Goal: Transaction & Acquisition: Book appointment/travel/reservation

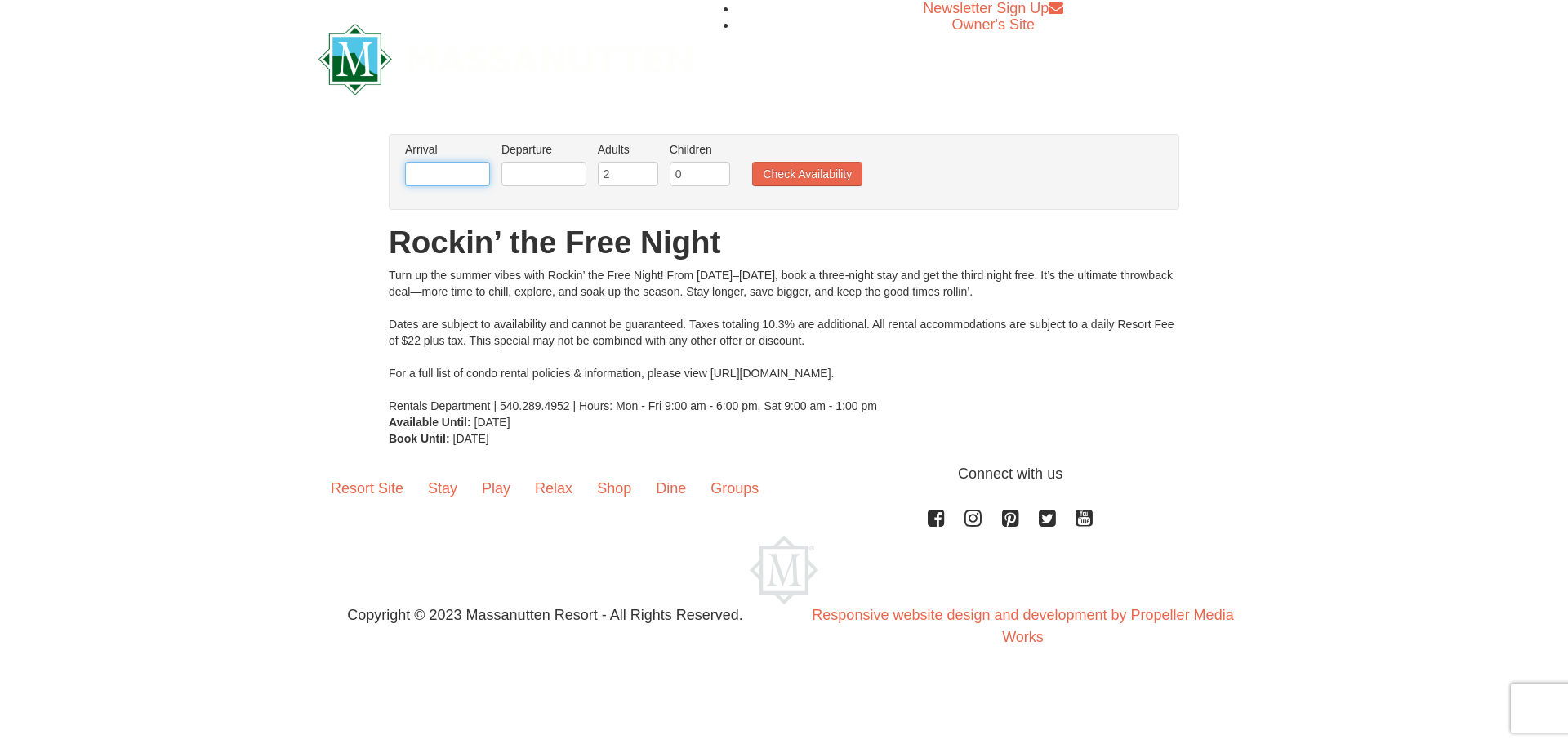
click at [449, 175] on input "text" at bounding box center [448, 174] width 85 height 24
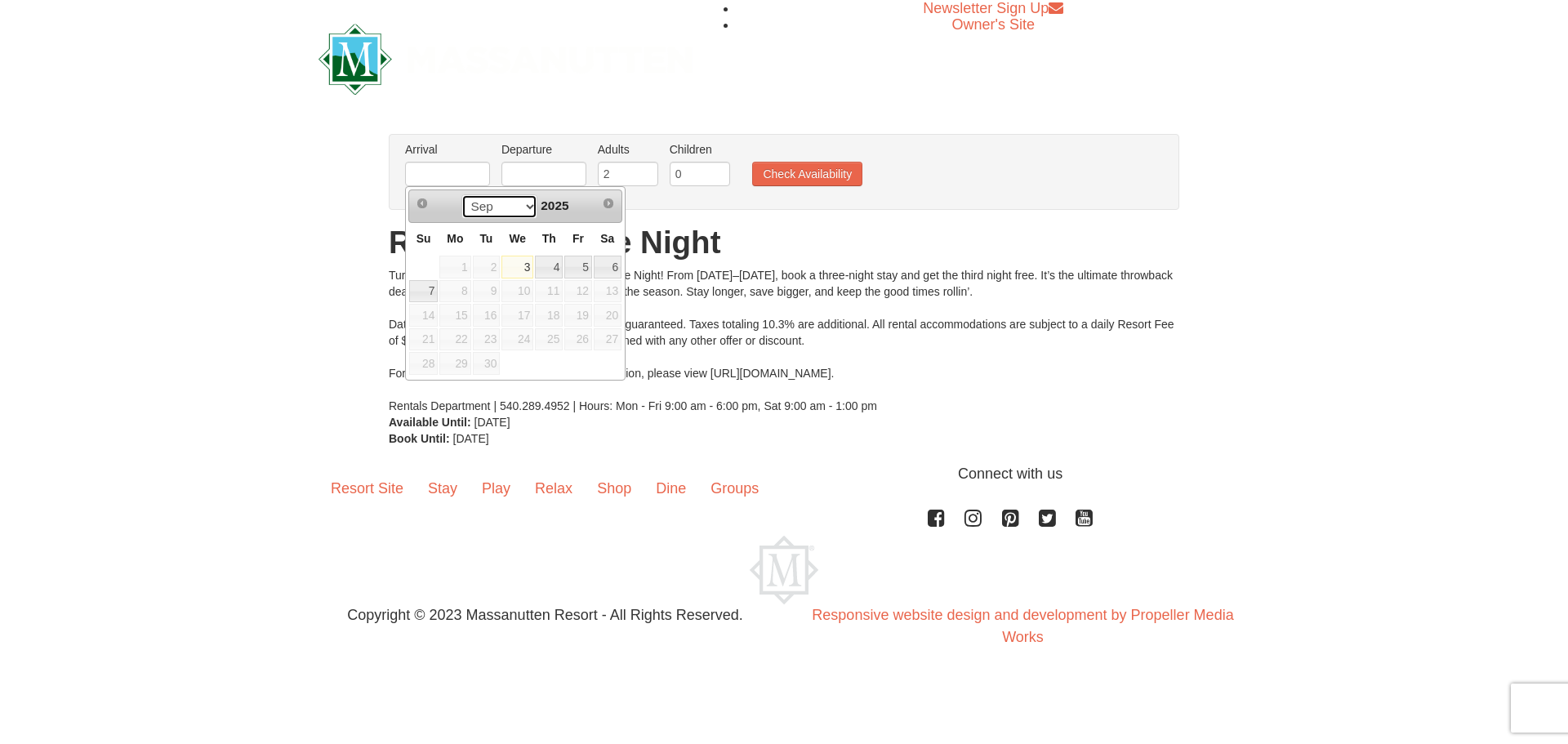
click at [525, 203] on select "Sep" at bounding box center [500, 207] width 76 height 24
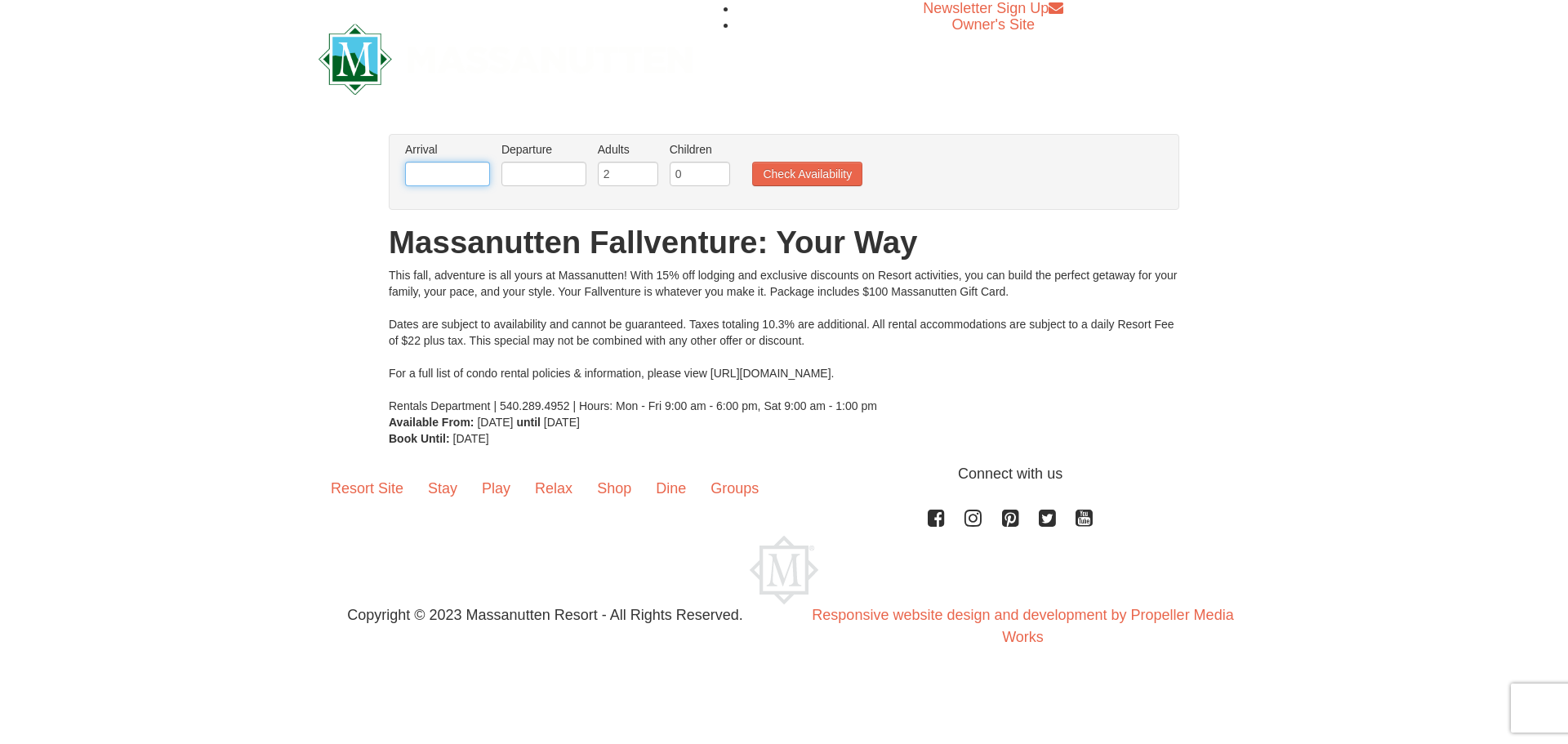
click at [437, 169] on input "text" at bounding box center [448, 174] width 85 height 24
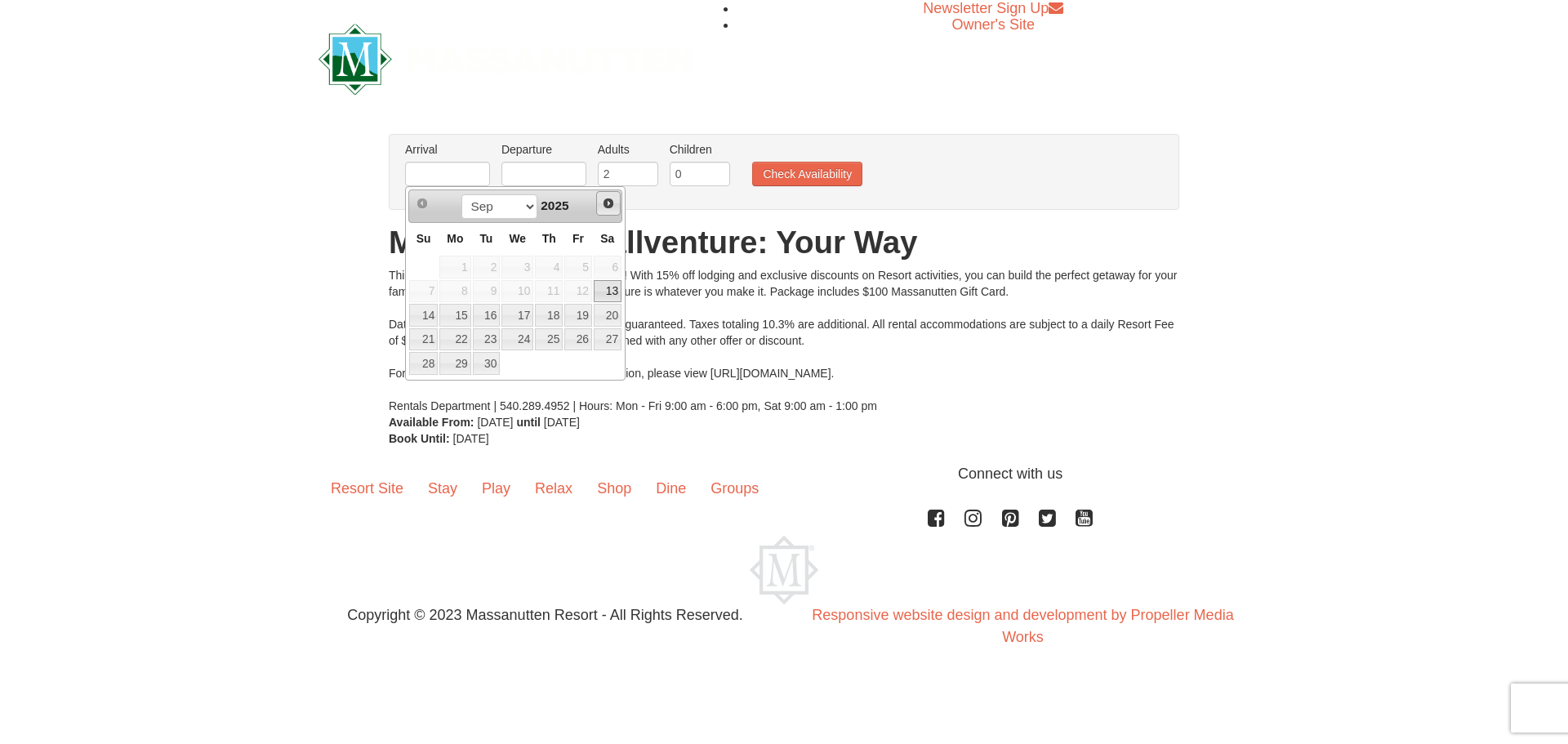
click at [613, 199] on span "Next" at bounding box center [608, 203] width 13 height 13
click at [582, 289] on link "7" at bounding box center [578, 291] width 28 height 22
type input "[DATE]"
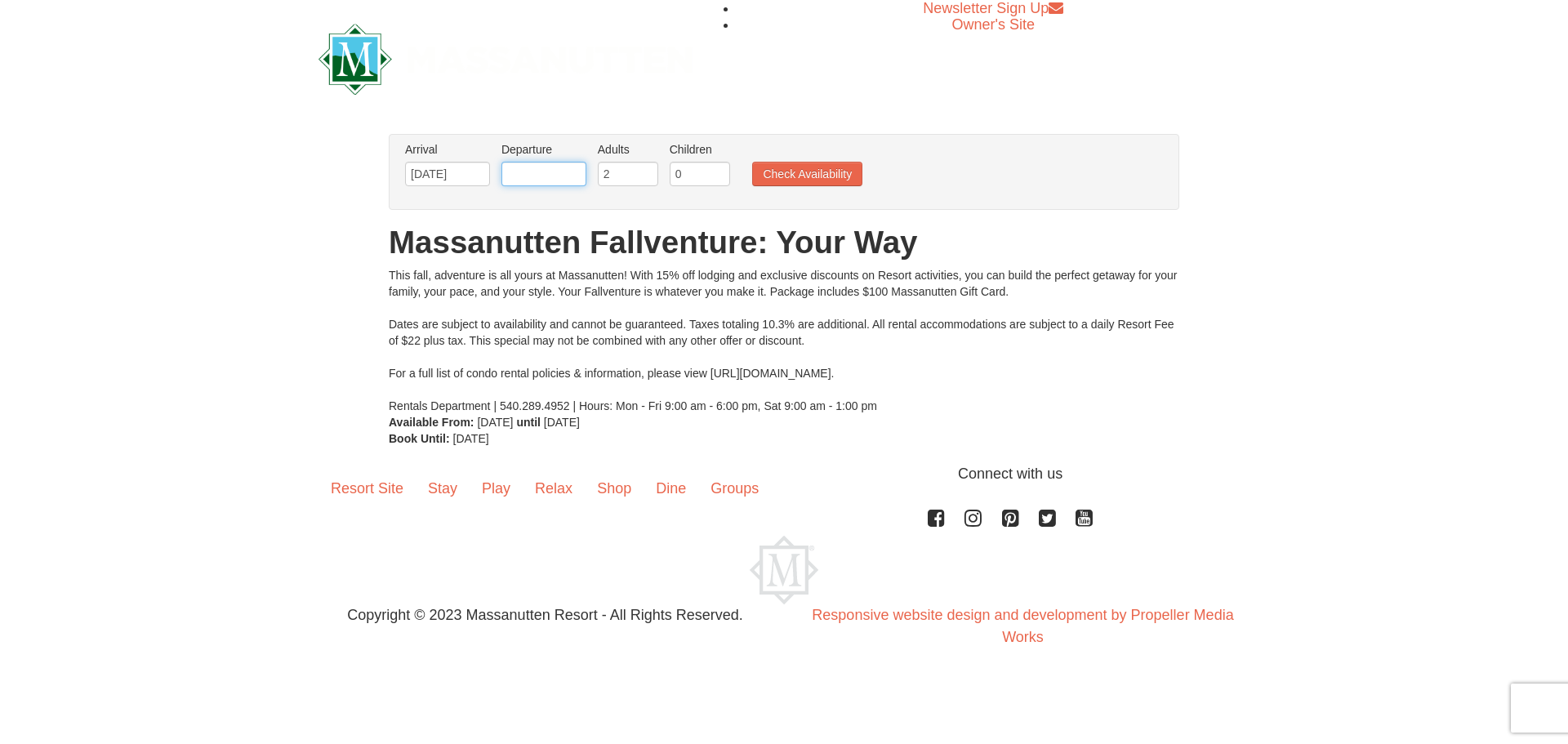
click at [527, 170] on input "text" at bounding box center [544, 174] width 85 height 24
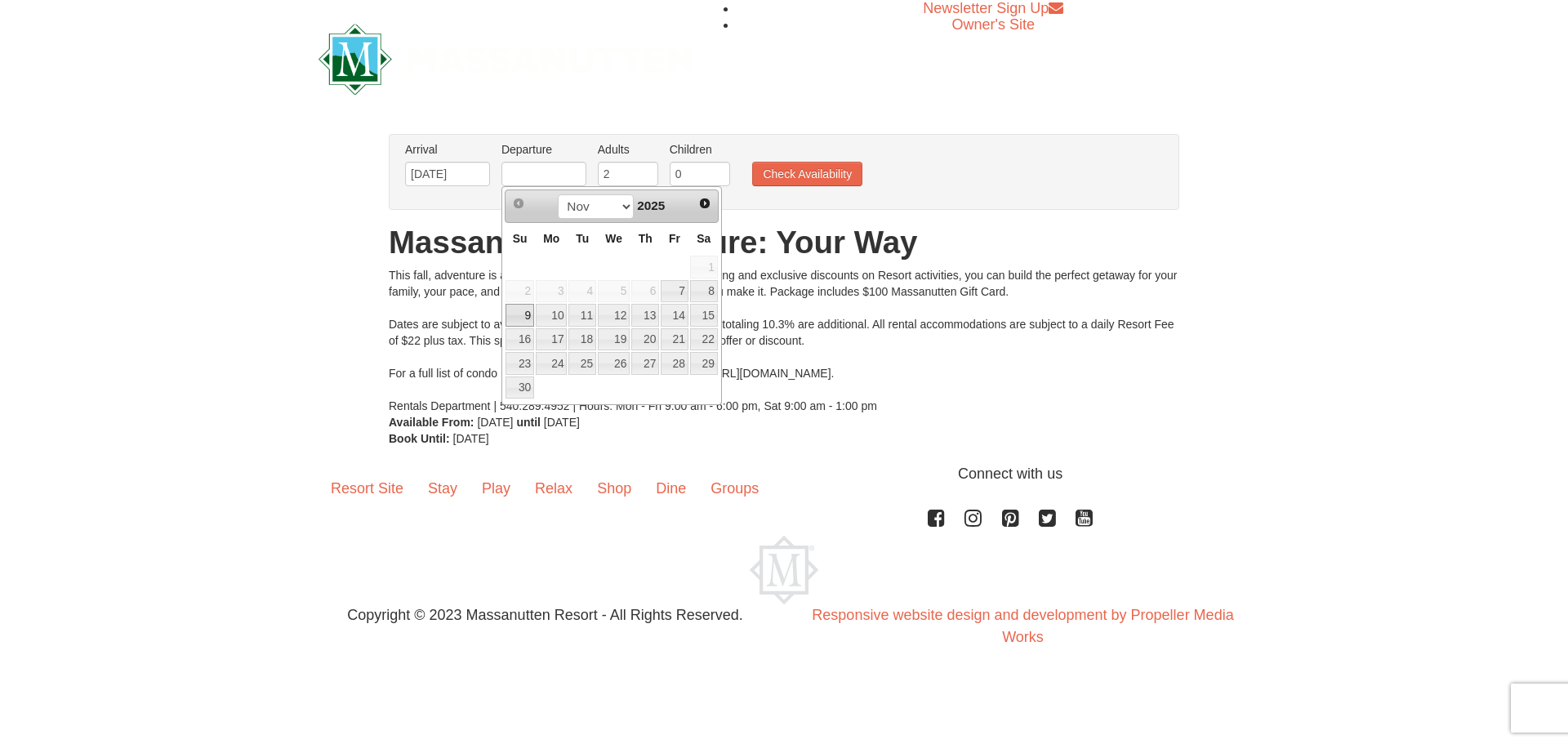
click at [527, 308] on link "9" at bounding box center [519, 315] width 29 height 22
type input "[DATE]"
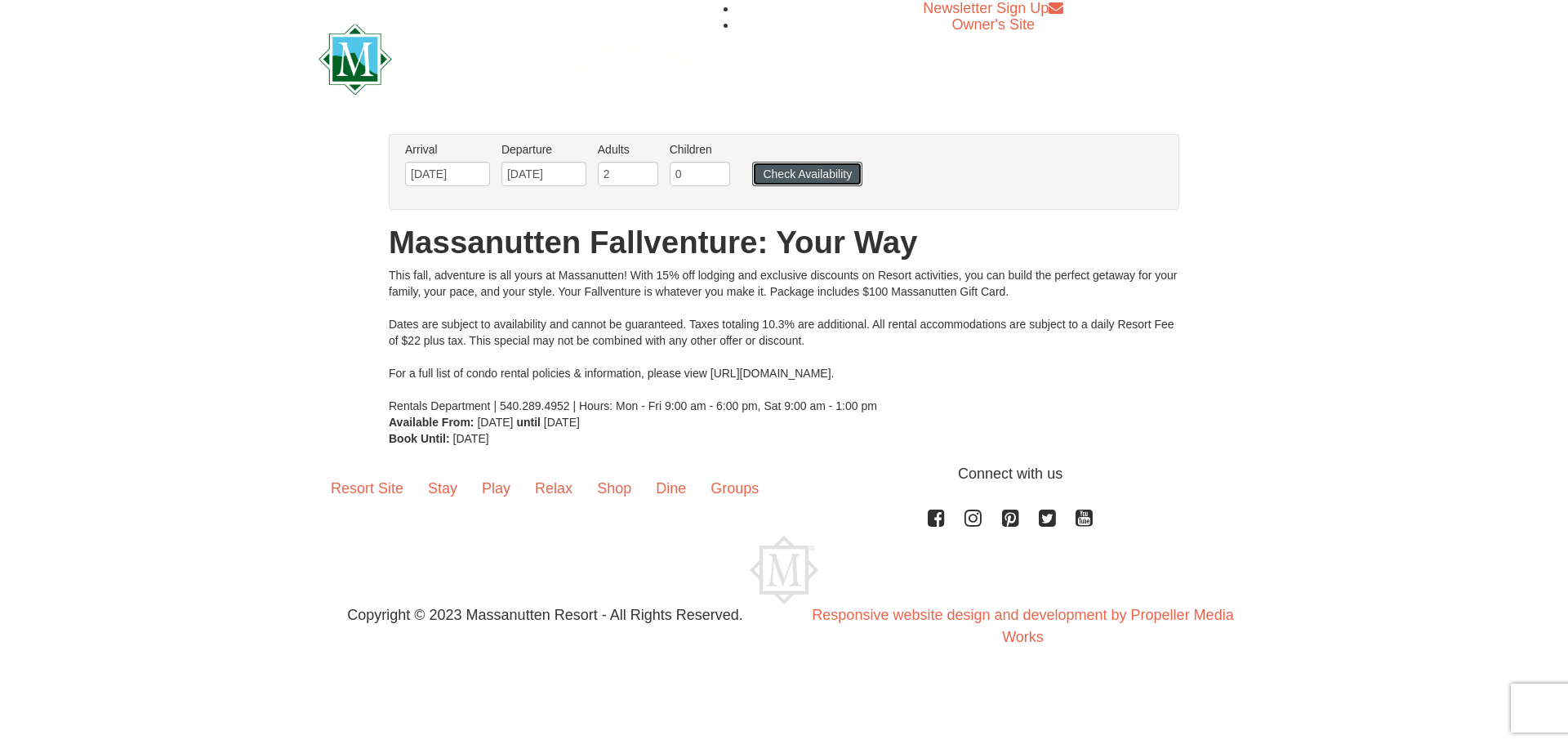
click at [781, 170] on button "Check Availability" at bounding box center [807, 174] width 111 height 24
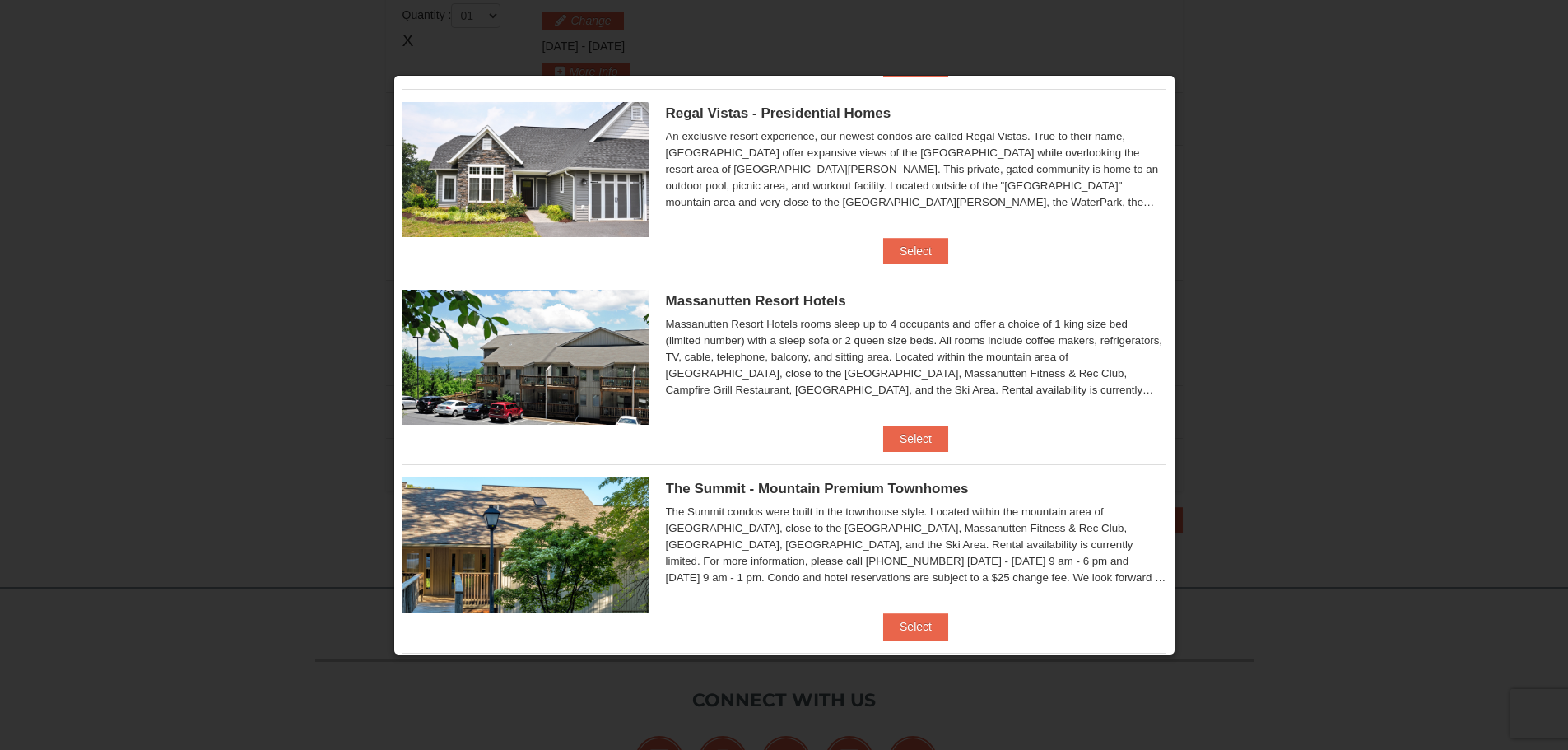
scroll to position [203, 0]
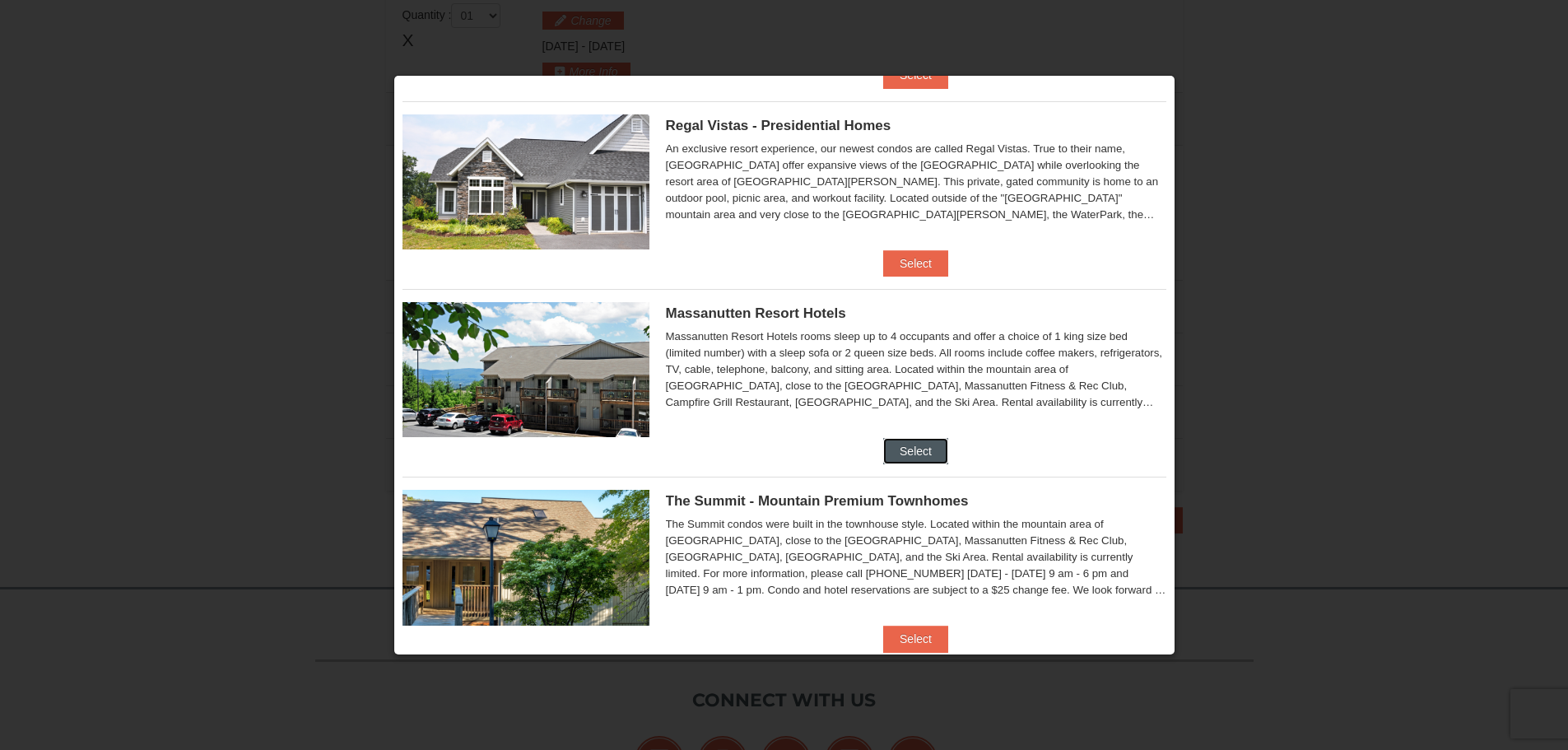
click at [923, 447] on button "Select" at bounding box center [916, 451] width 65 height 26
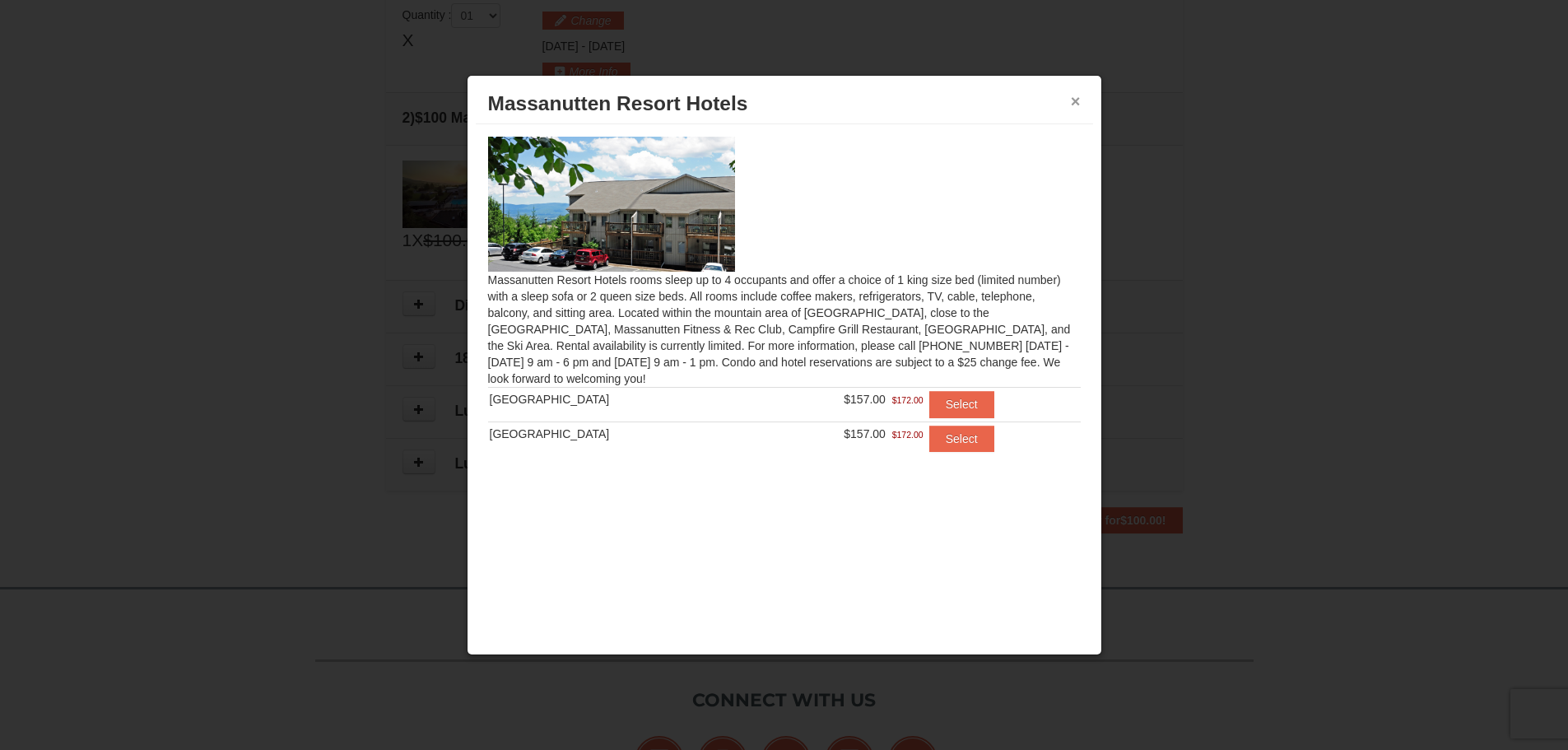
click at [1076, 99] on button "×" at bounding box center [1075, 101] width 10 height 17
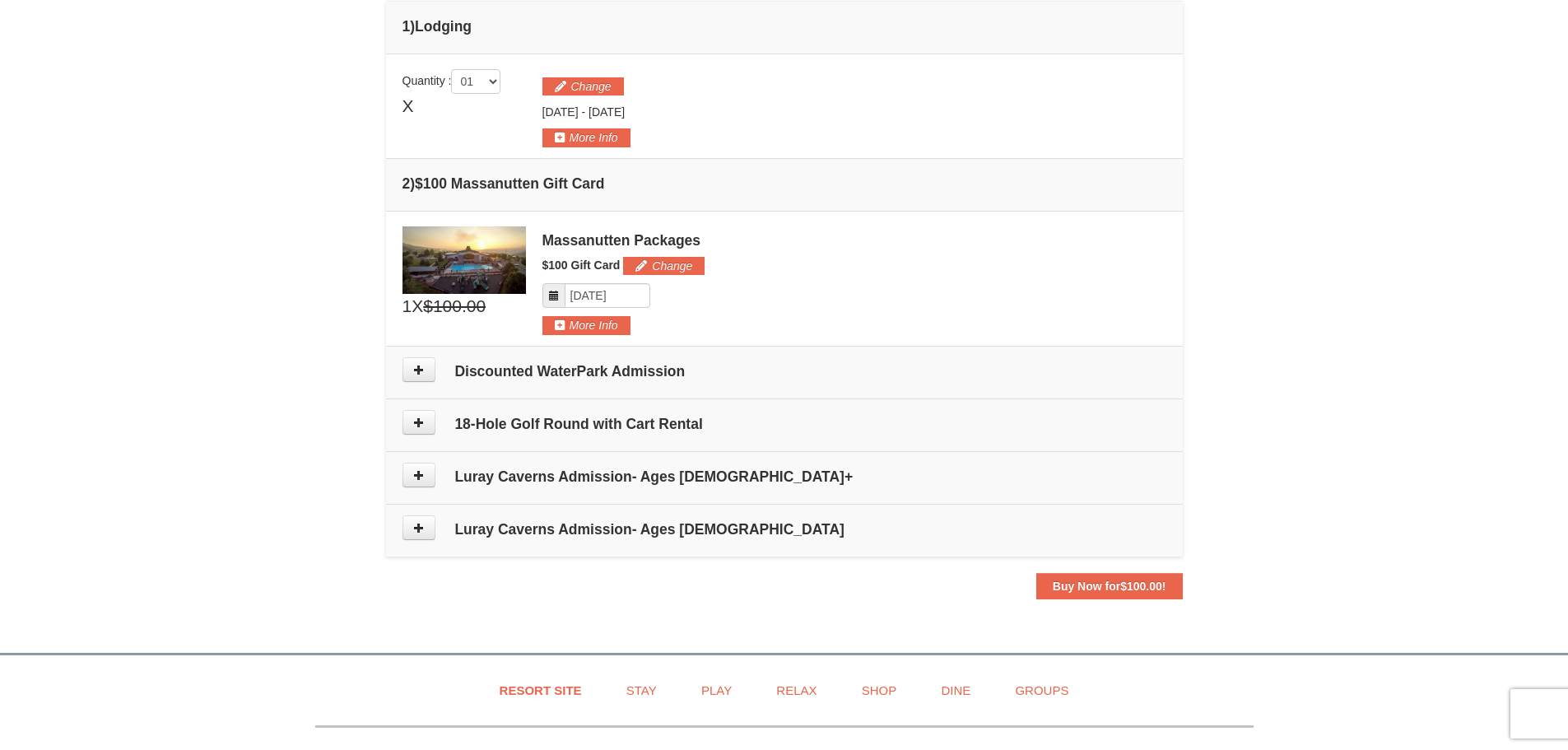
scroll to position [422, 0]
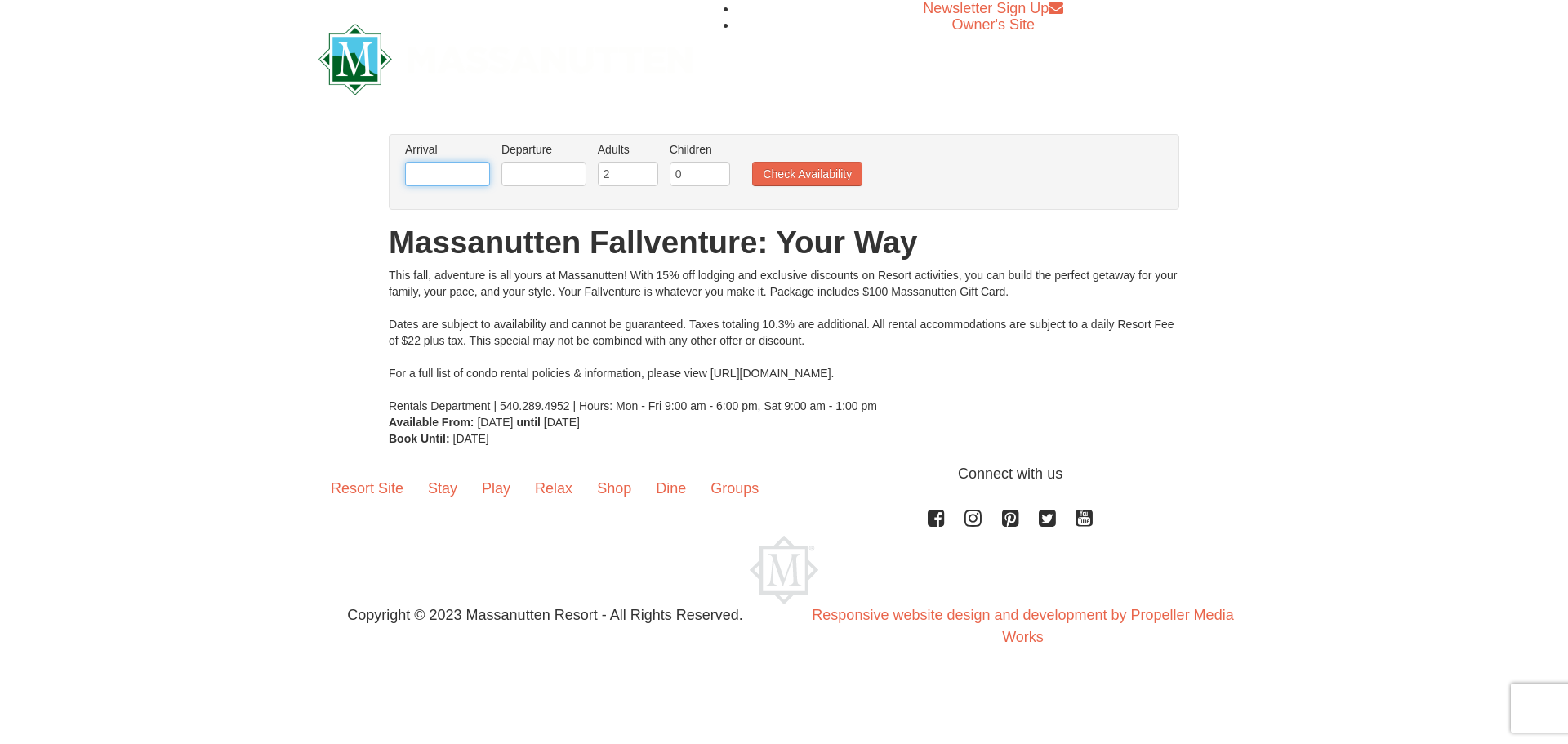
click at [441, 173] on input "text" at bounding box center [448, 174] width 85 height 24
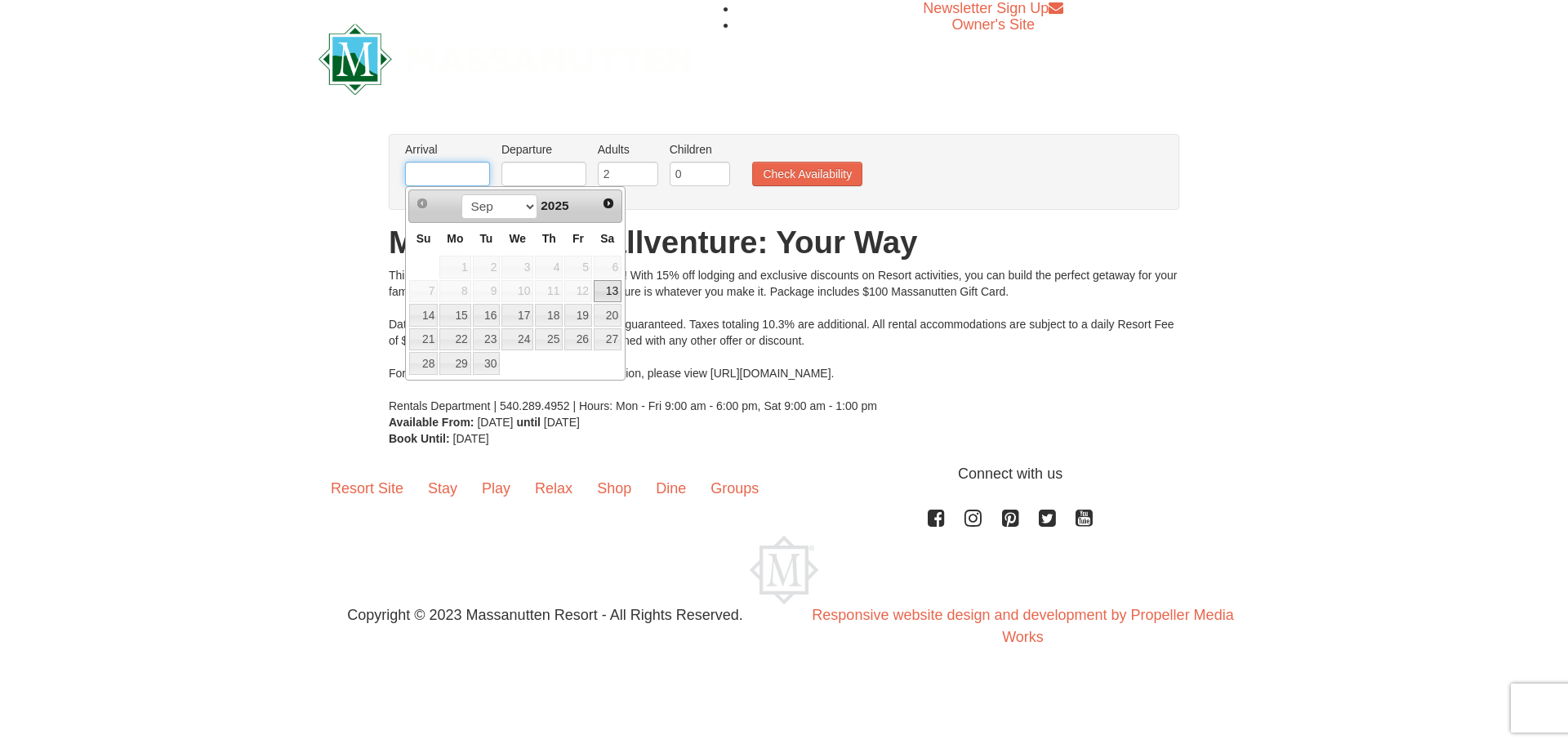
type input "[DATE]"
click at [525, 171] on input "text" at bounding box center [544, 174] width 85 height 24
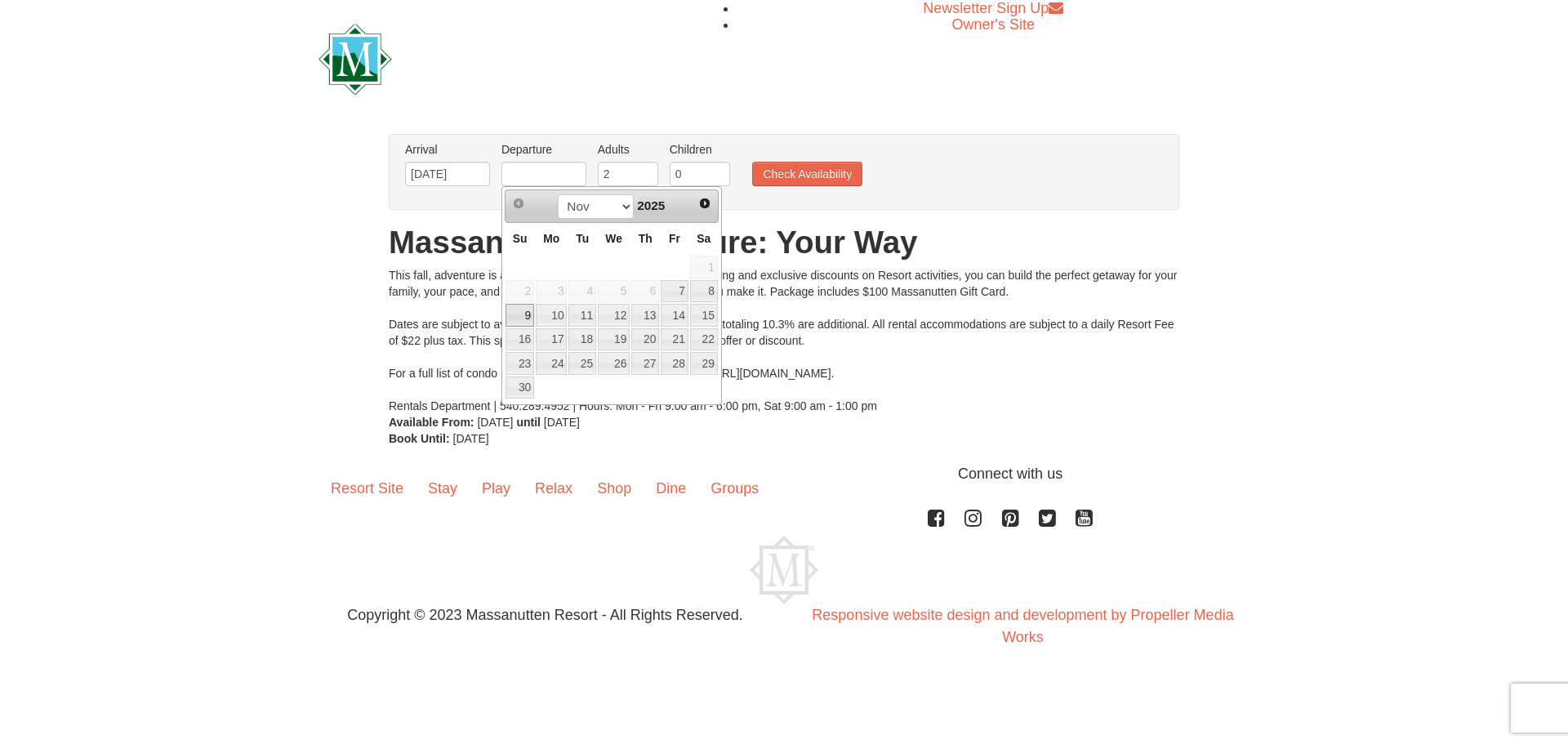
click at [522, 313] on link "9" at bounding box center [519, 315] width 29 height 22
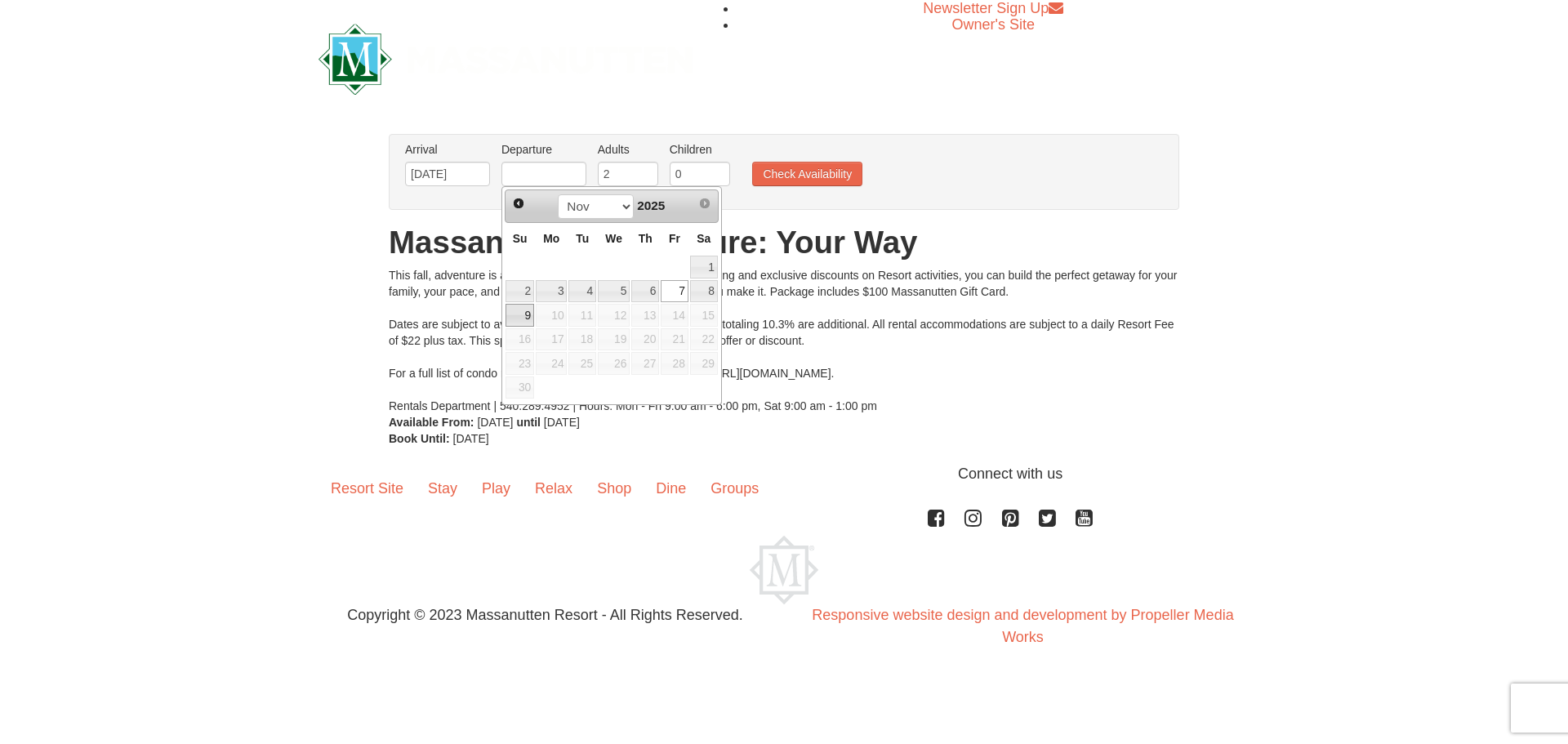
type input "[DATE]"
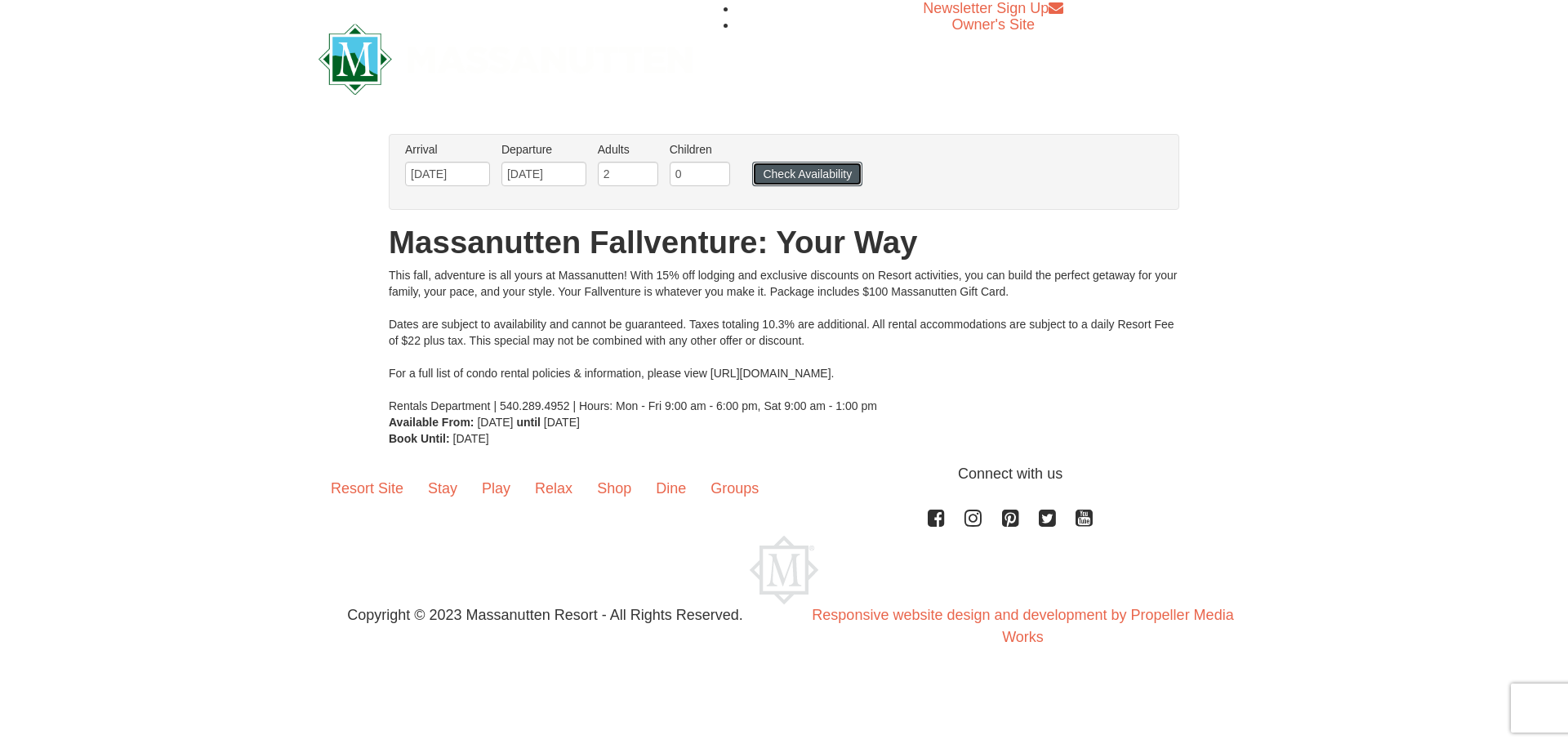
click at [789, 169] on button "Check Availability" at bounding box center [807, 174] width 111 height 24
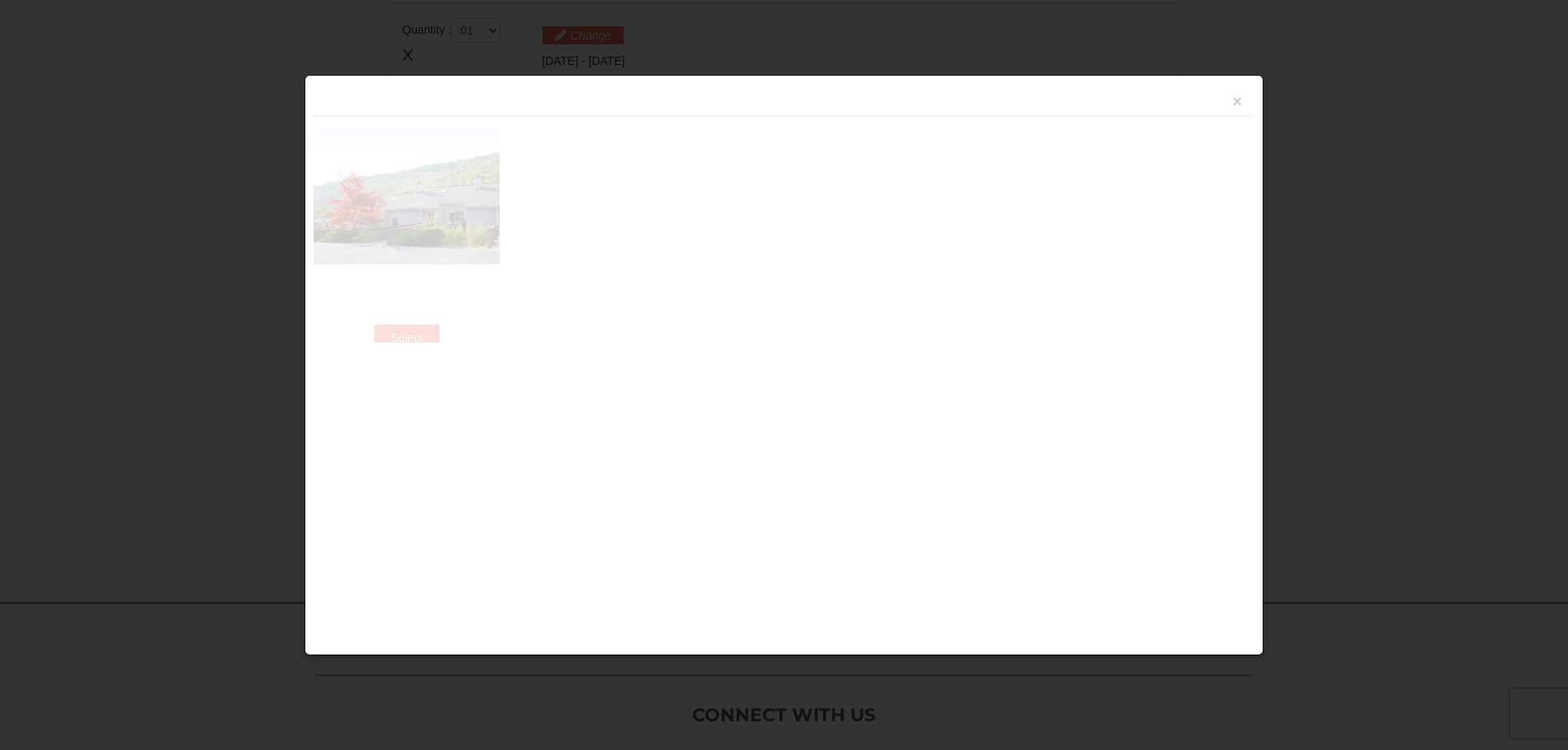
scroll to position [503, 0]
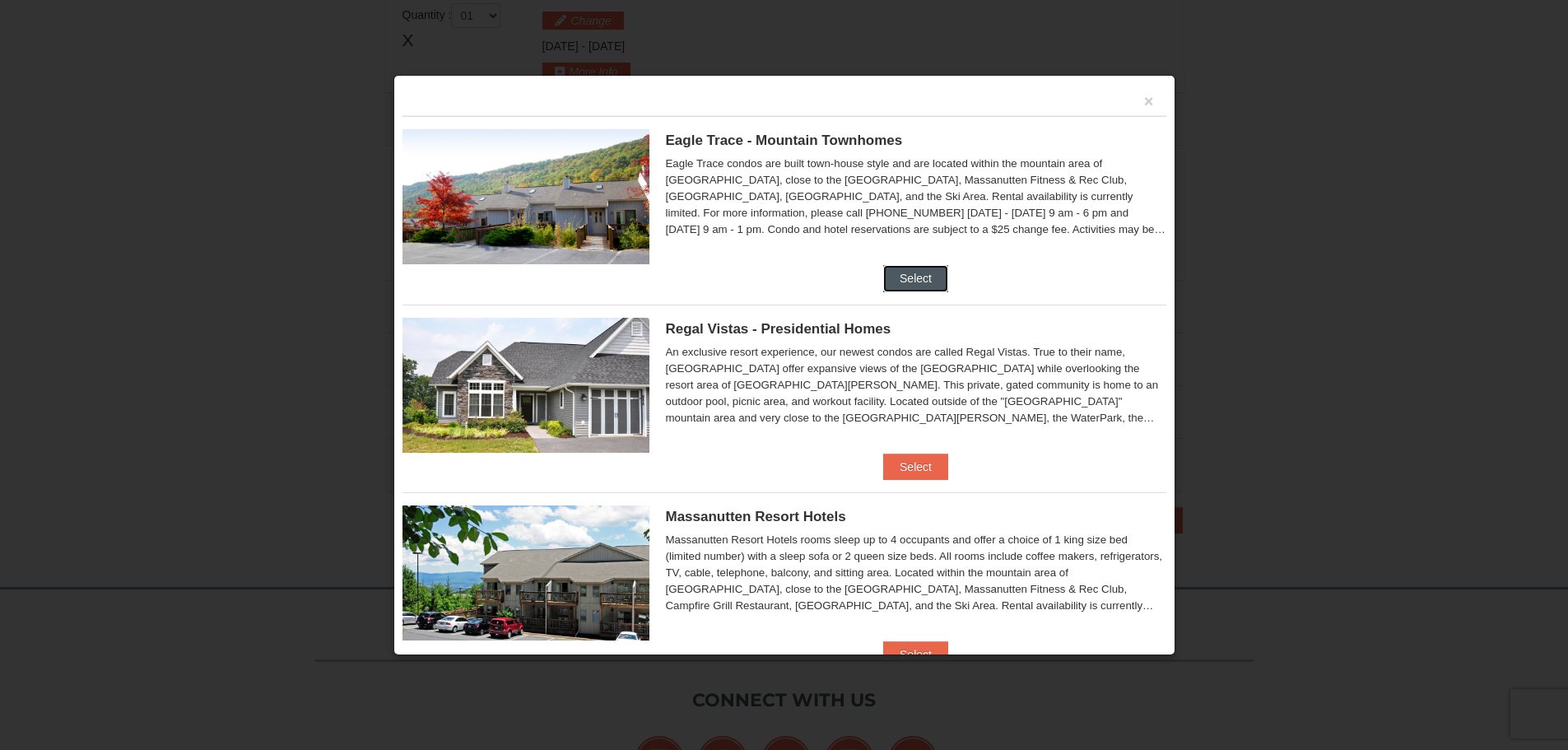
click at [889, 269] on button "Select" at bounding box center [916, 278] width 65 height 26
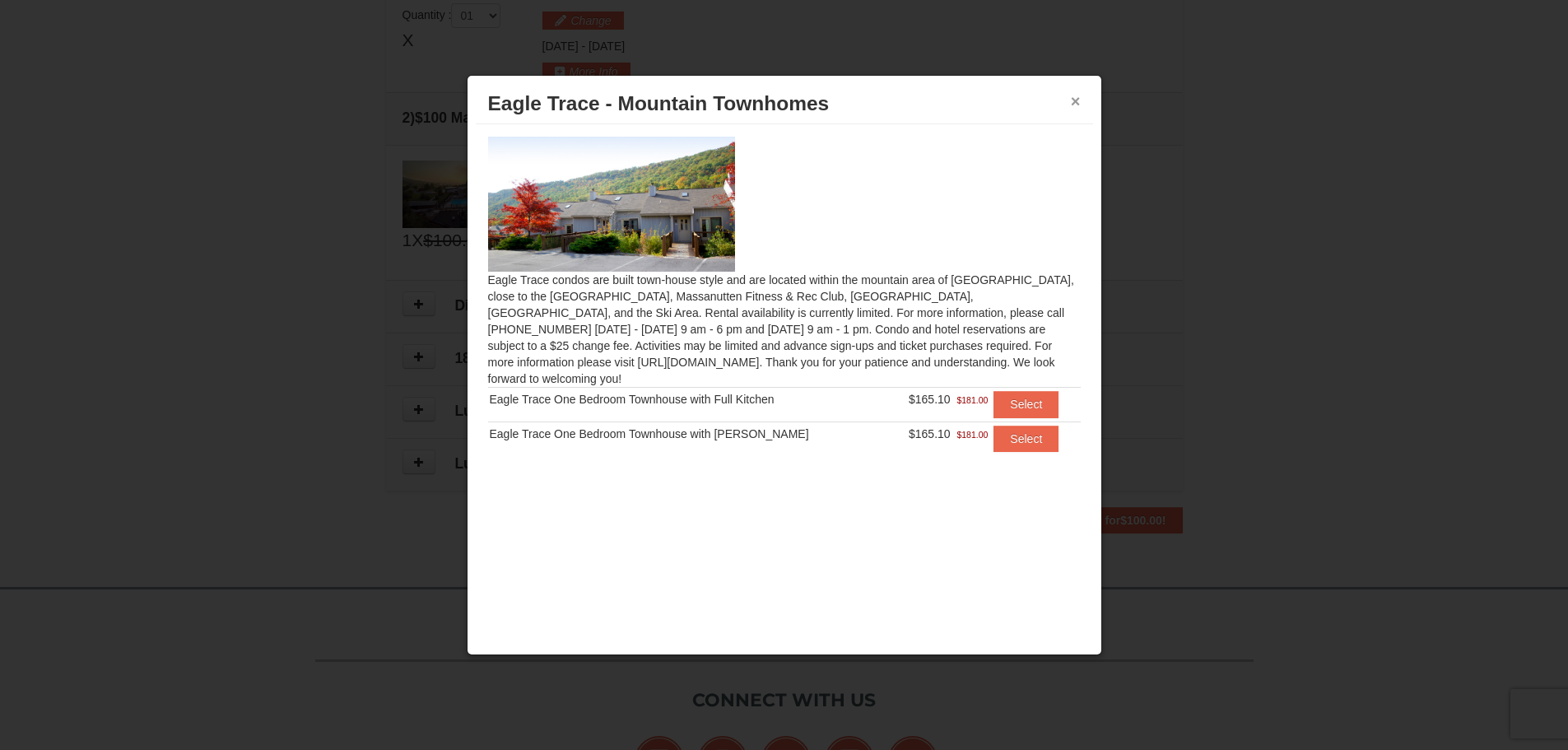
click at [1071, 98] on button "×" at bounding box center [1075, 101] width 10 height 17
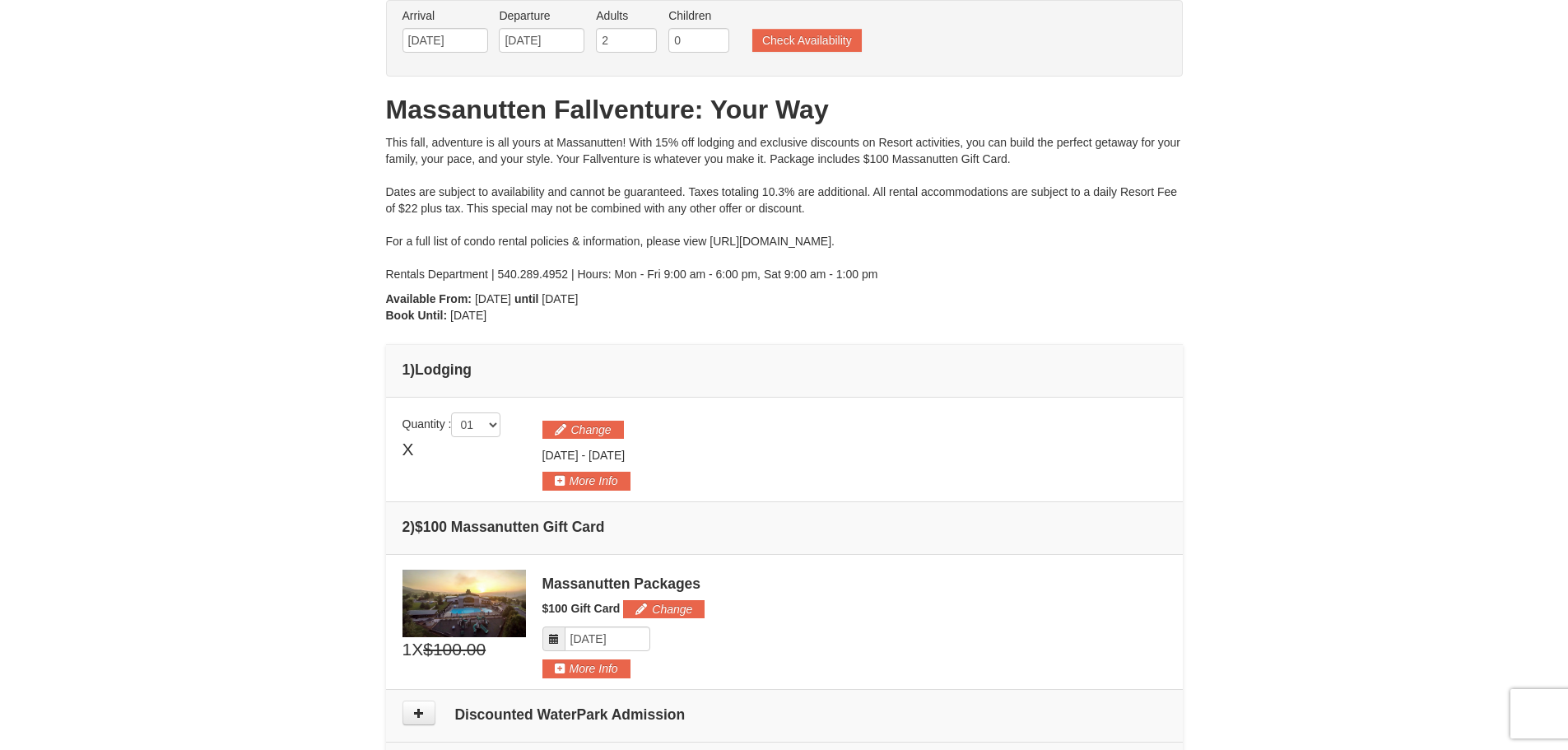
scroll to position [0, 0]
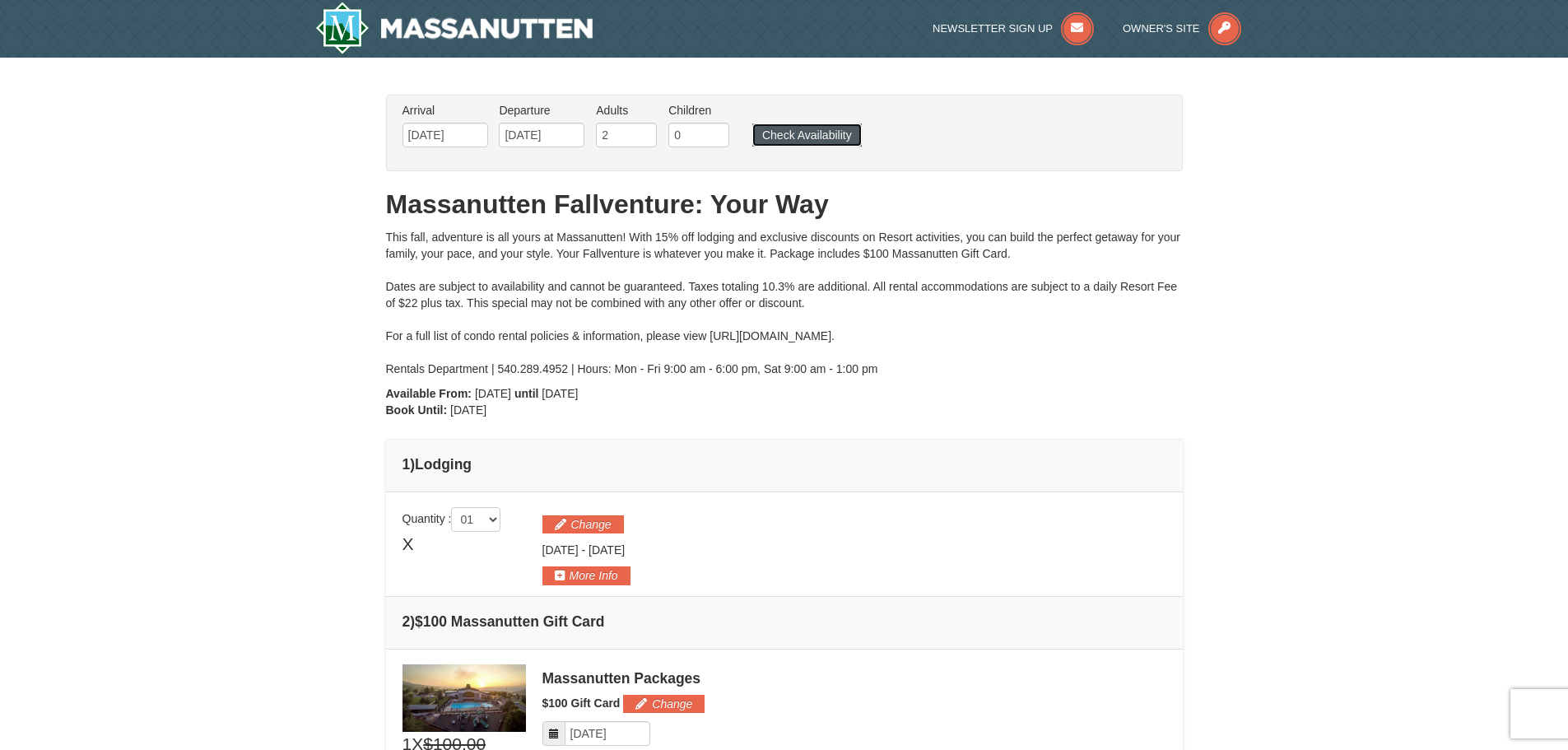
click at [811, 128] on button "Check Availability" at bounding box center [807, 135] width 110 height 23
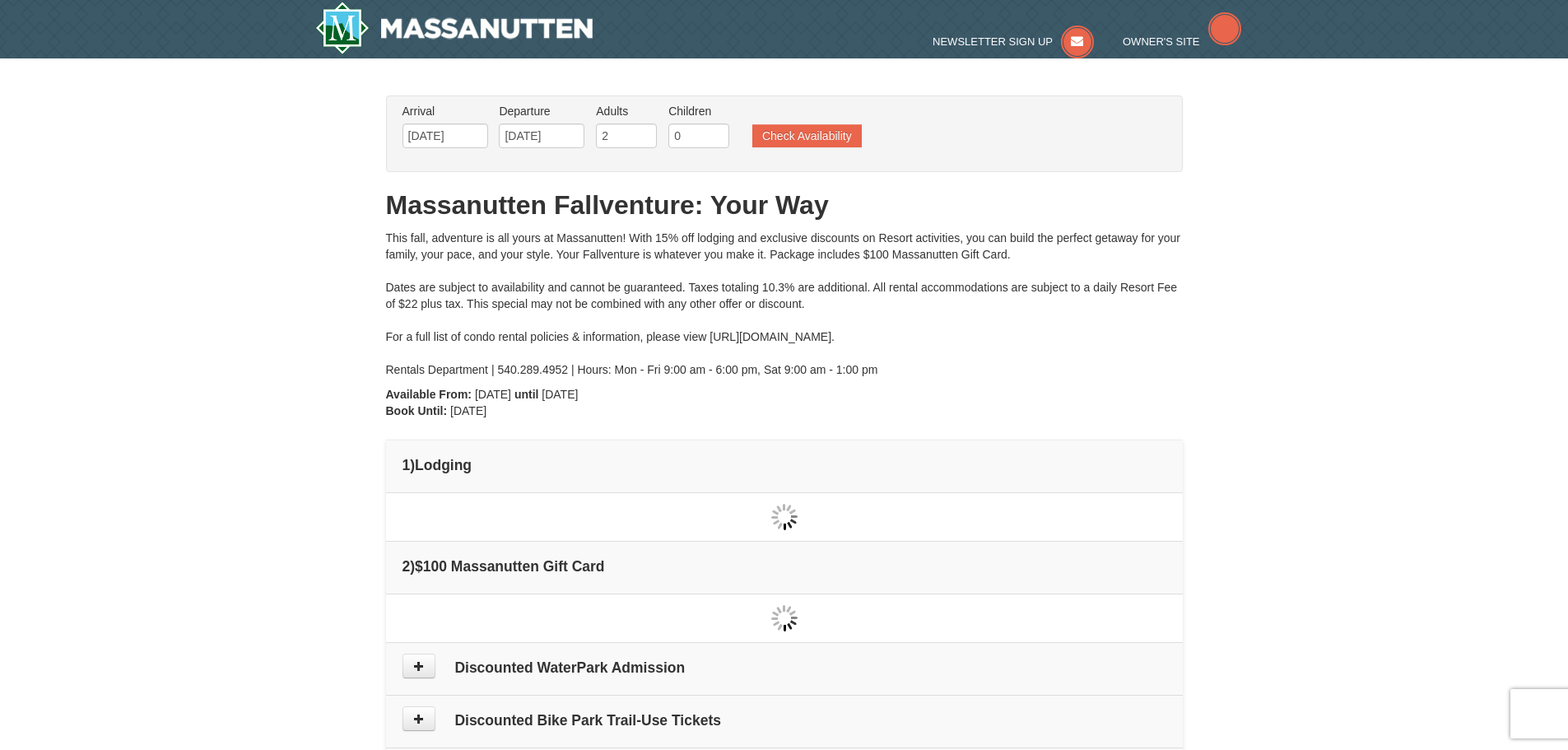
type input "[DATE]"
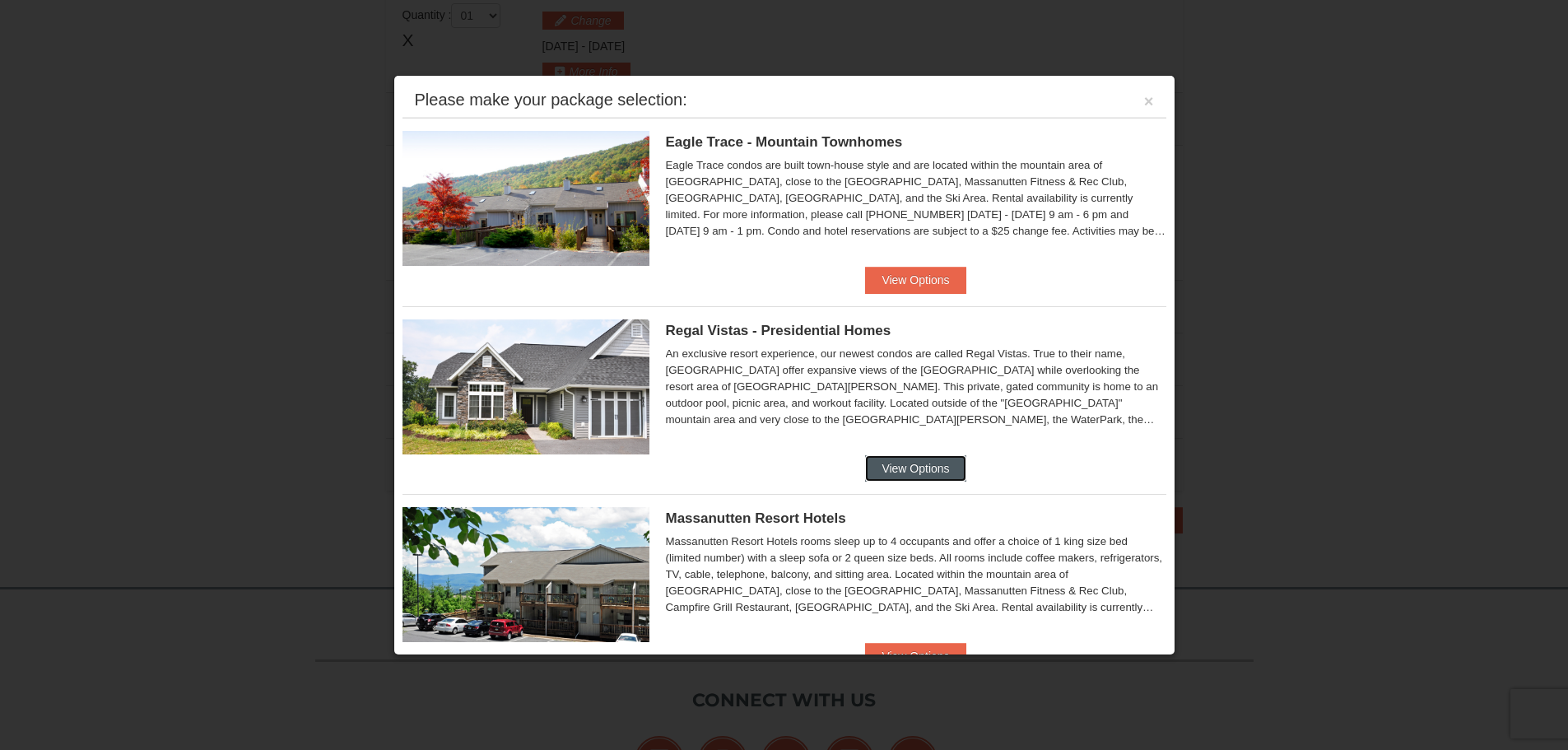
click at [920, 461] on button "View Options" at bounding box center [915, 468] width 100 height 26
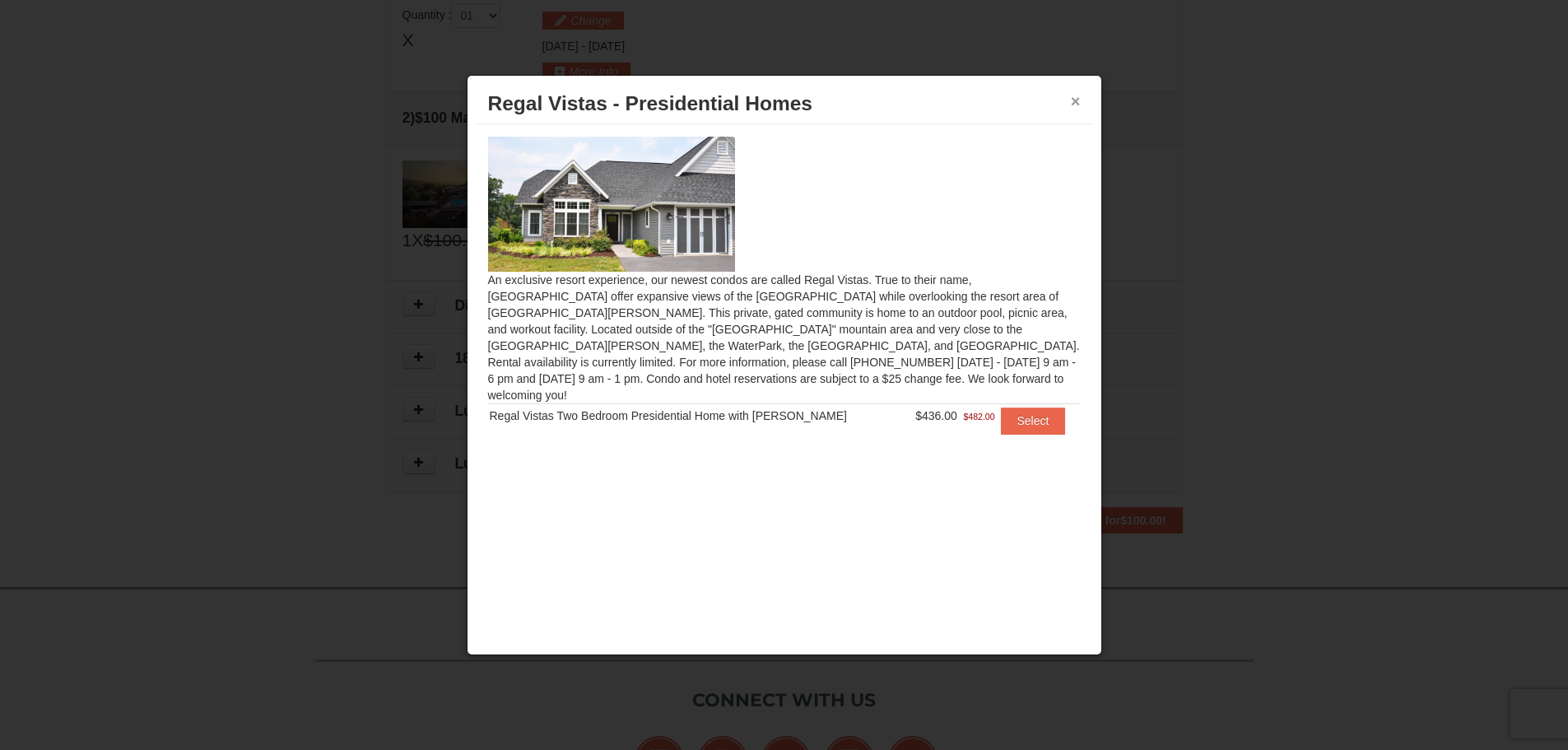
click at [1075, 100] on button "×" at bounding box center [1075, 101] width 10 height 17
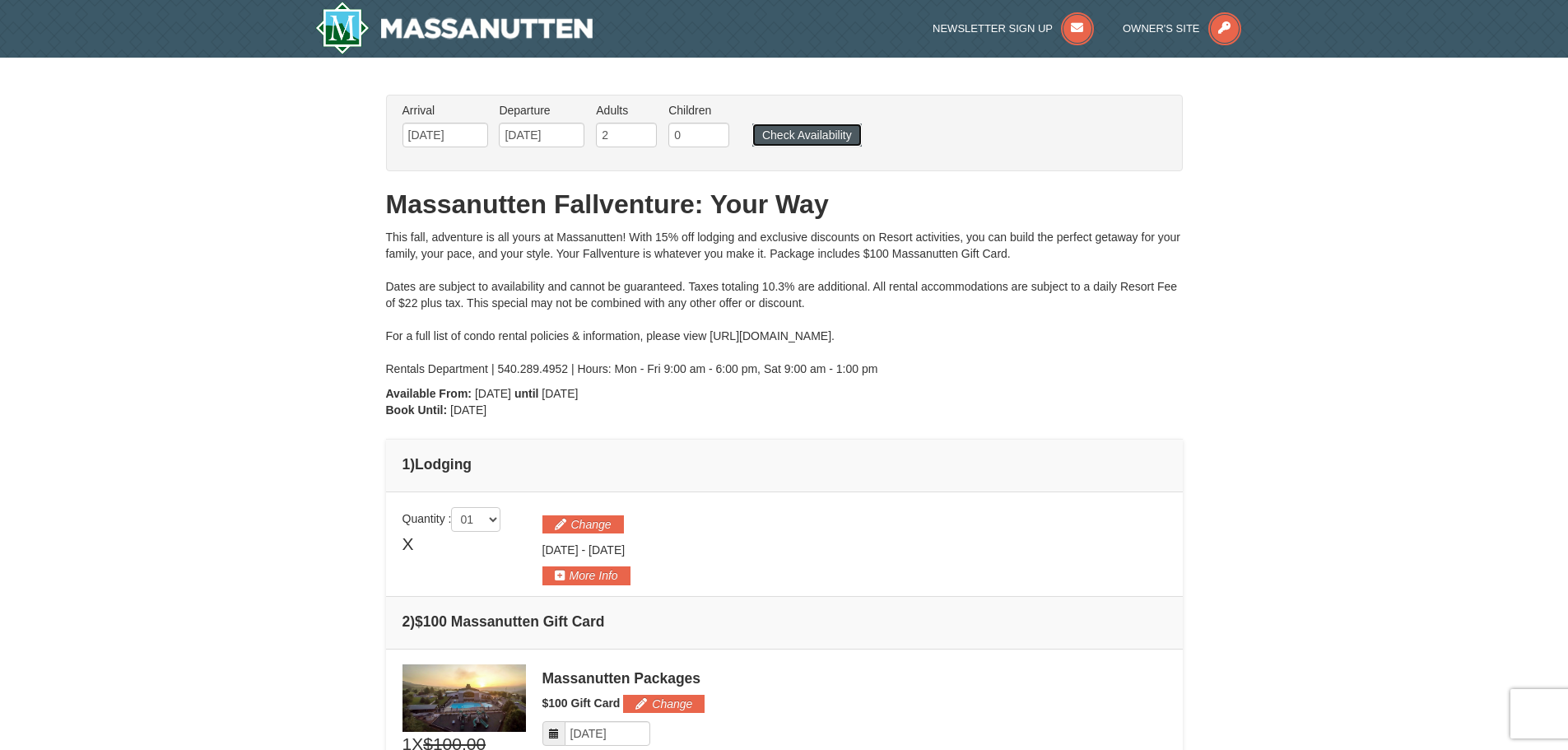
click at [815, 134] on button "Check Availability" at bounding box center [807, 135] width 110 height 23
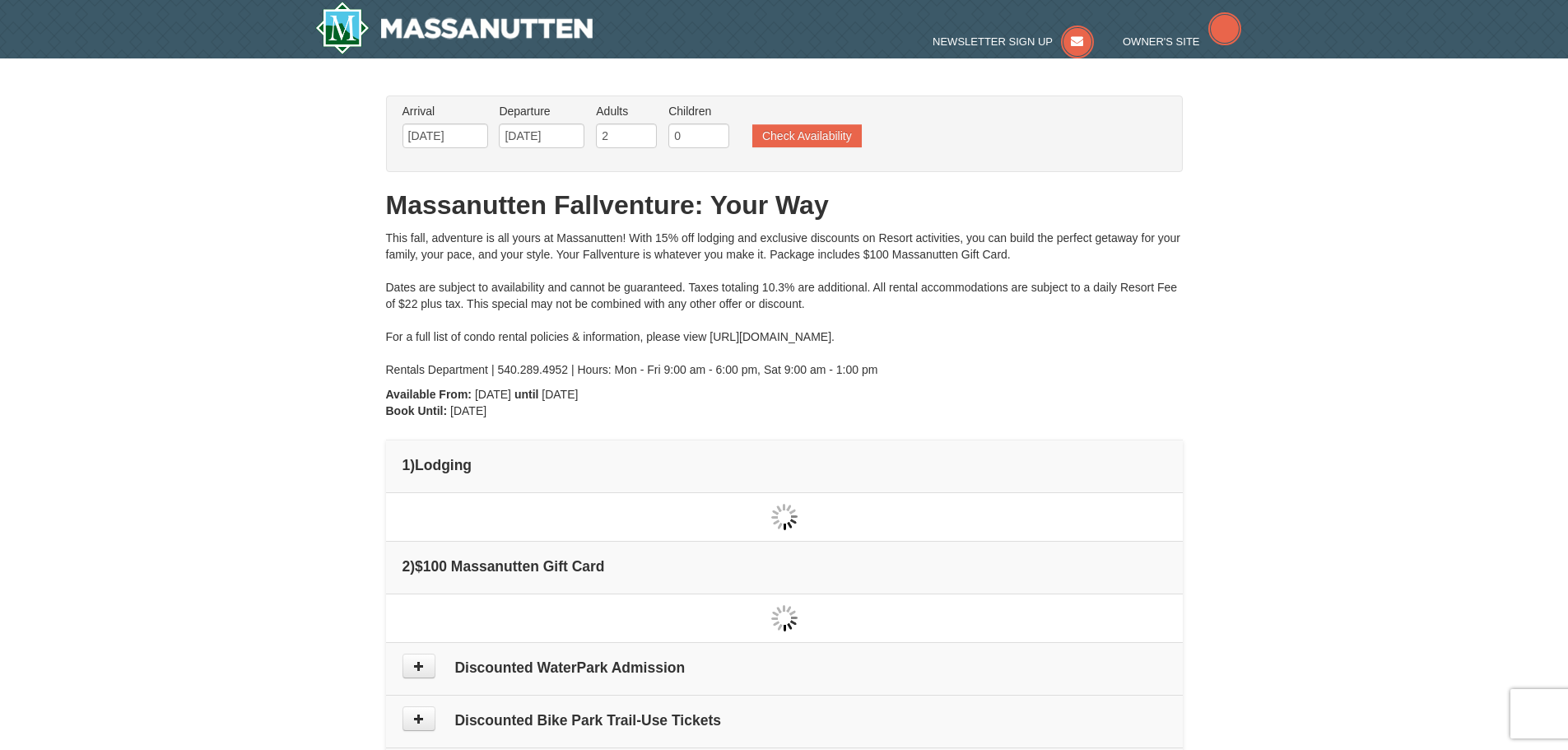
type input "[DATE]"
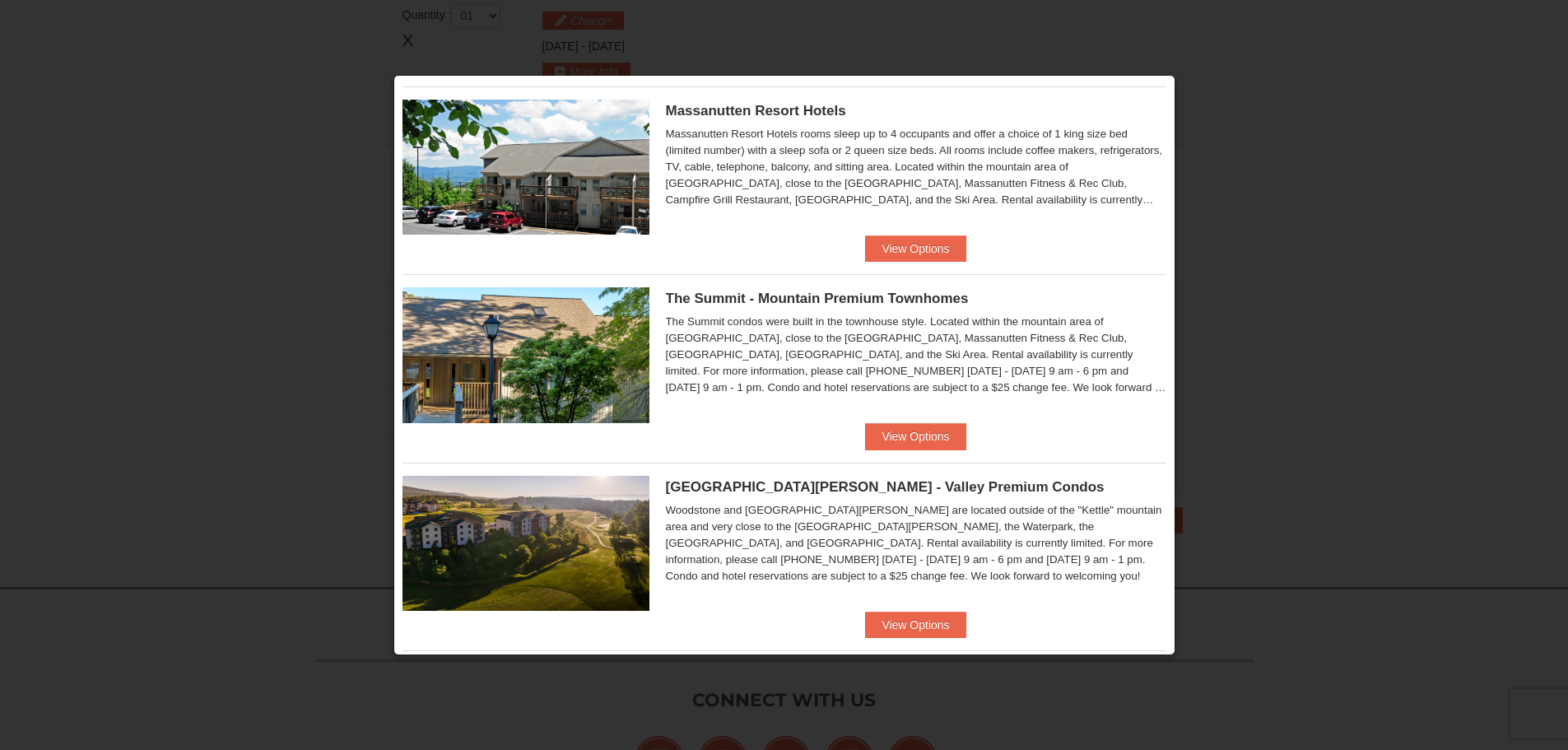
scroll to position [411, 0]
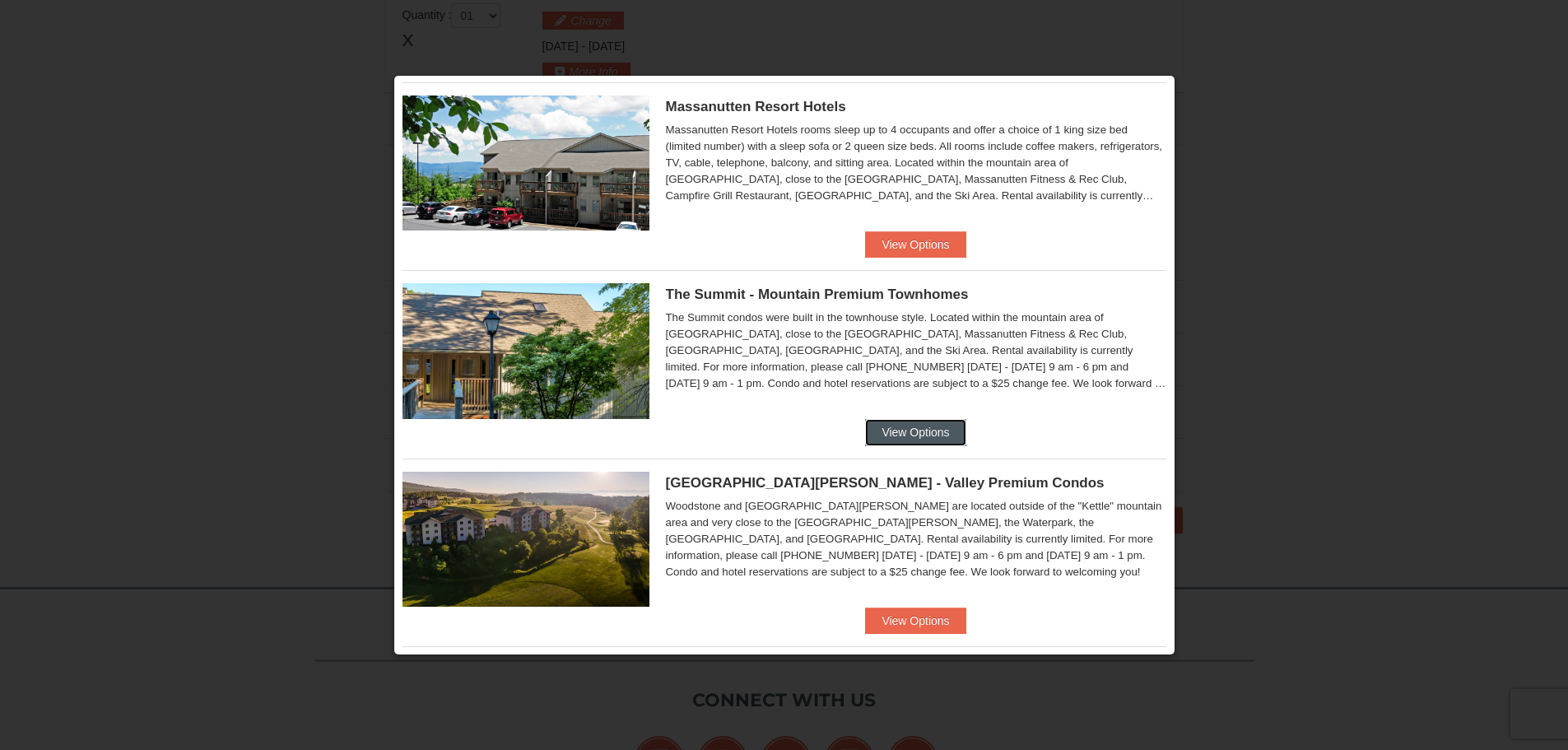
click at [897, 429] on button "View Options" at bounding box center [915, 432] width 100 height 26
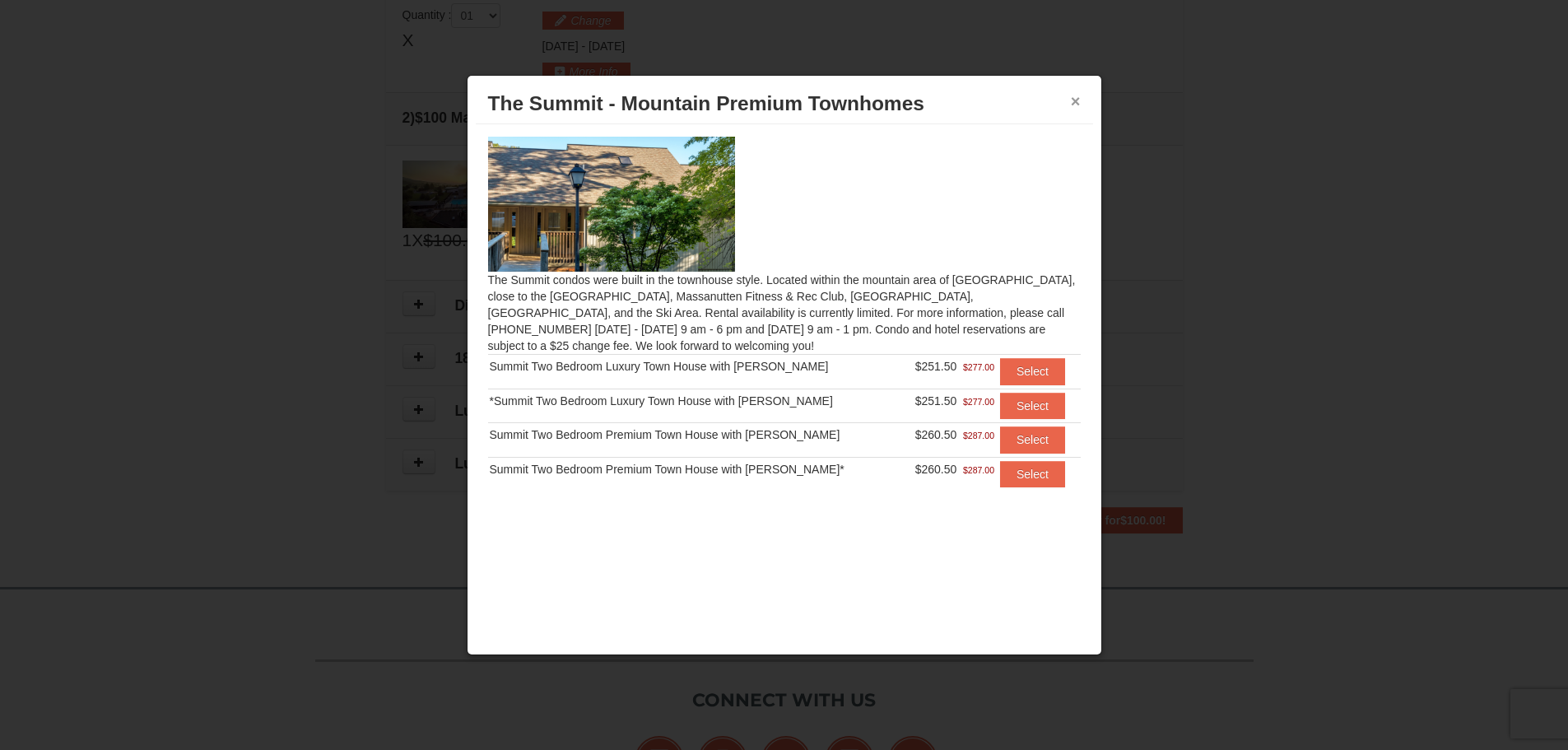
click at [1072, 98] on button "×" at bounding box center [1075, 101] width 10 height 17
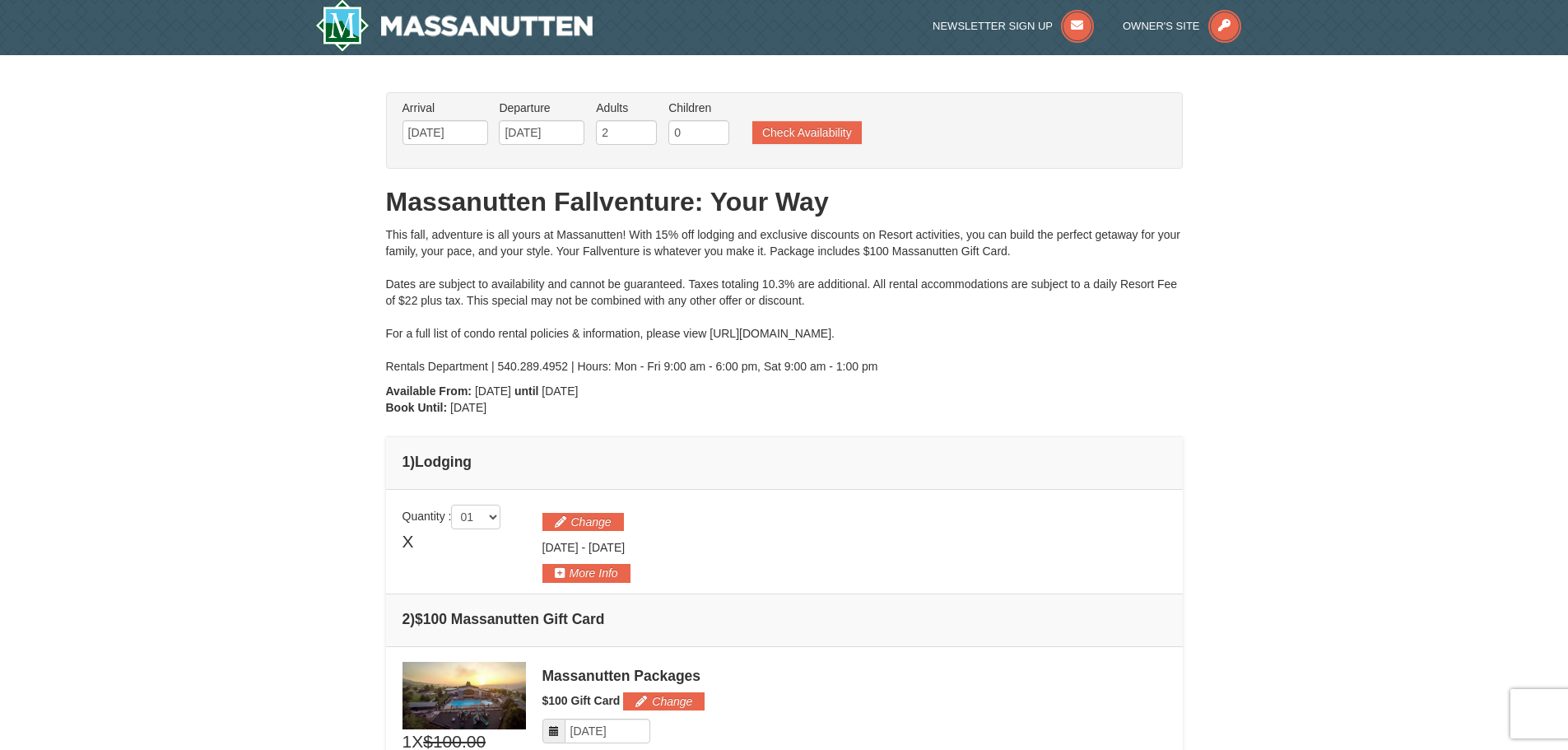
scroll to position [0, 0]
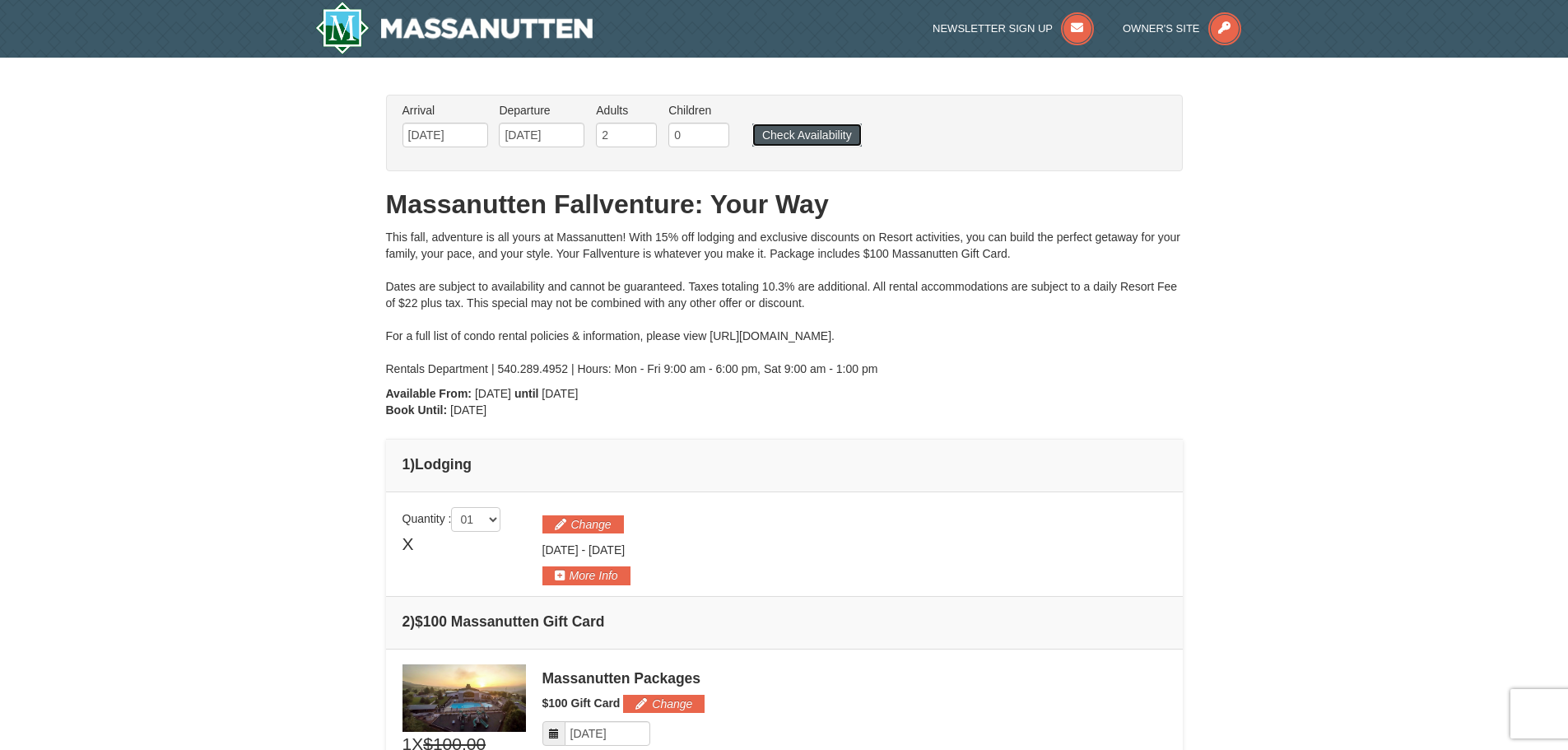
click at [828, 130] on button "Check Availability" at bounding box center [807, 135] width 110 height 23
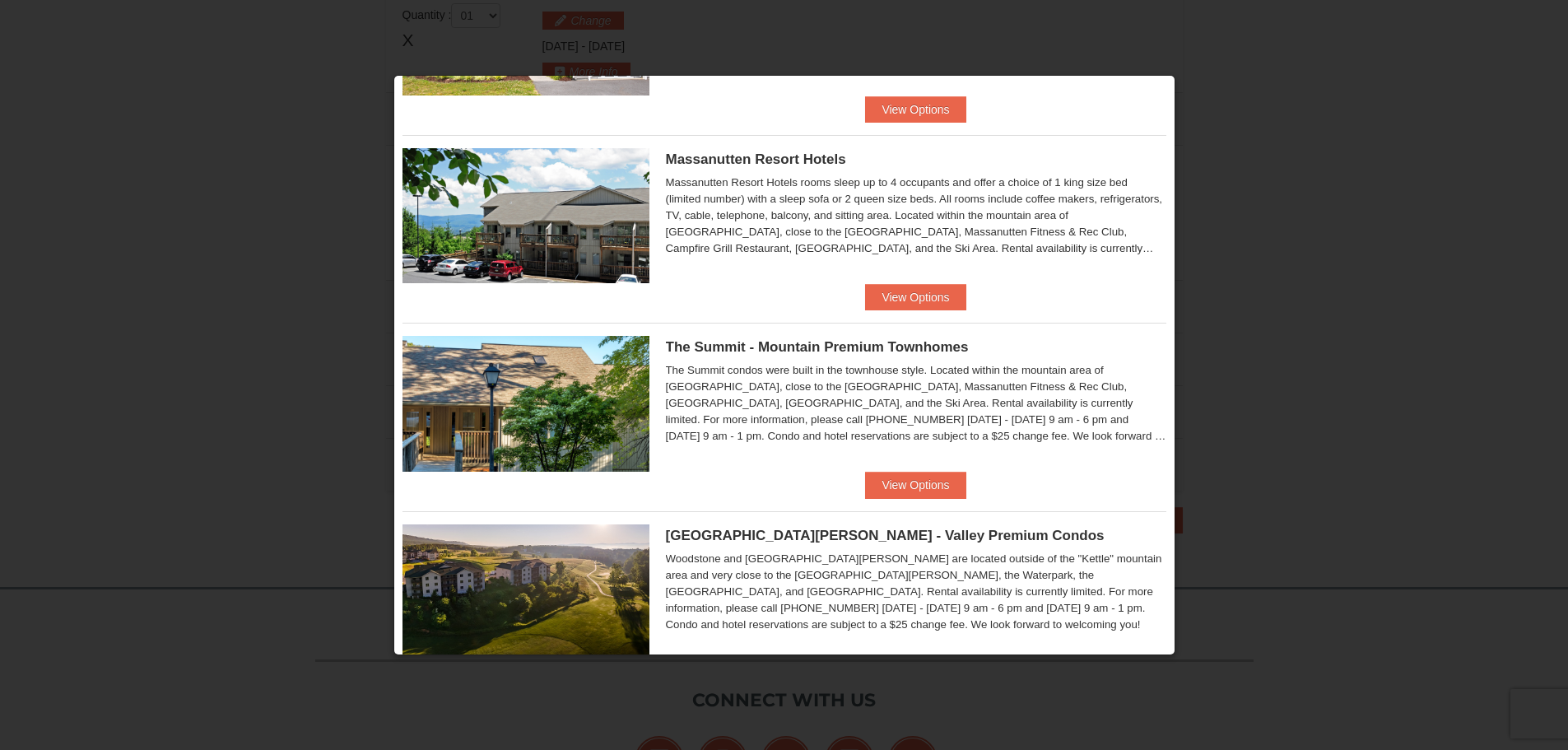
scroll to position [494, 0]
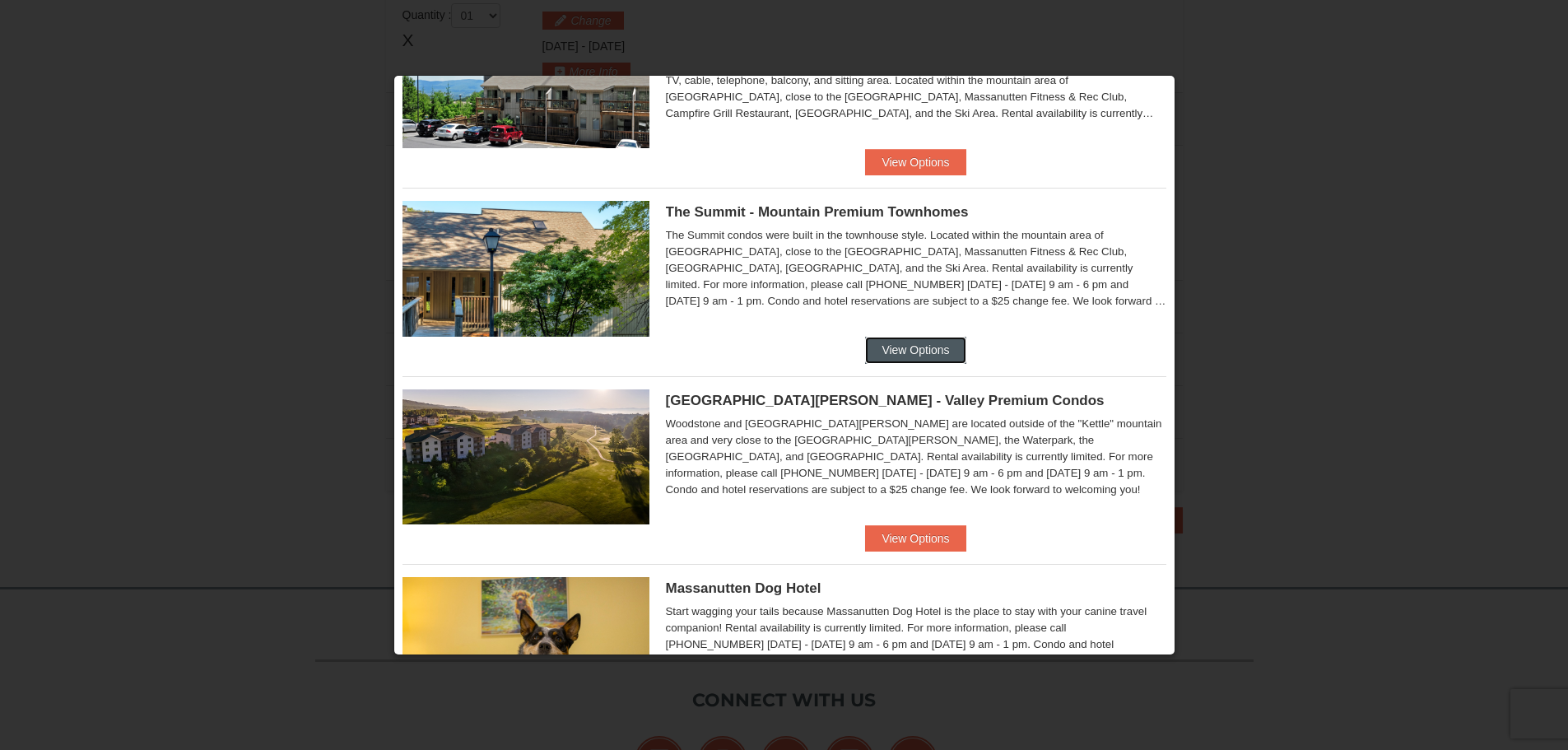
click at [889, 342] on button "View Options" at bounding box center [915, 349] width 100 height 26
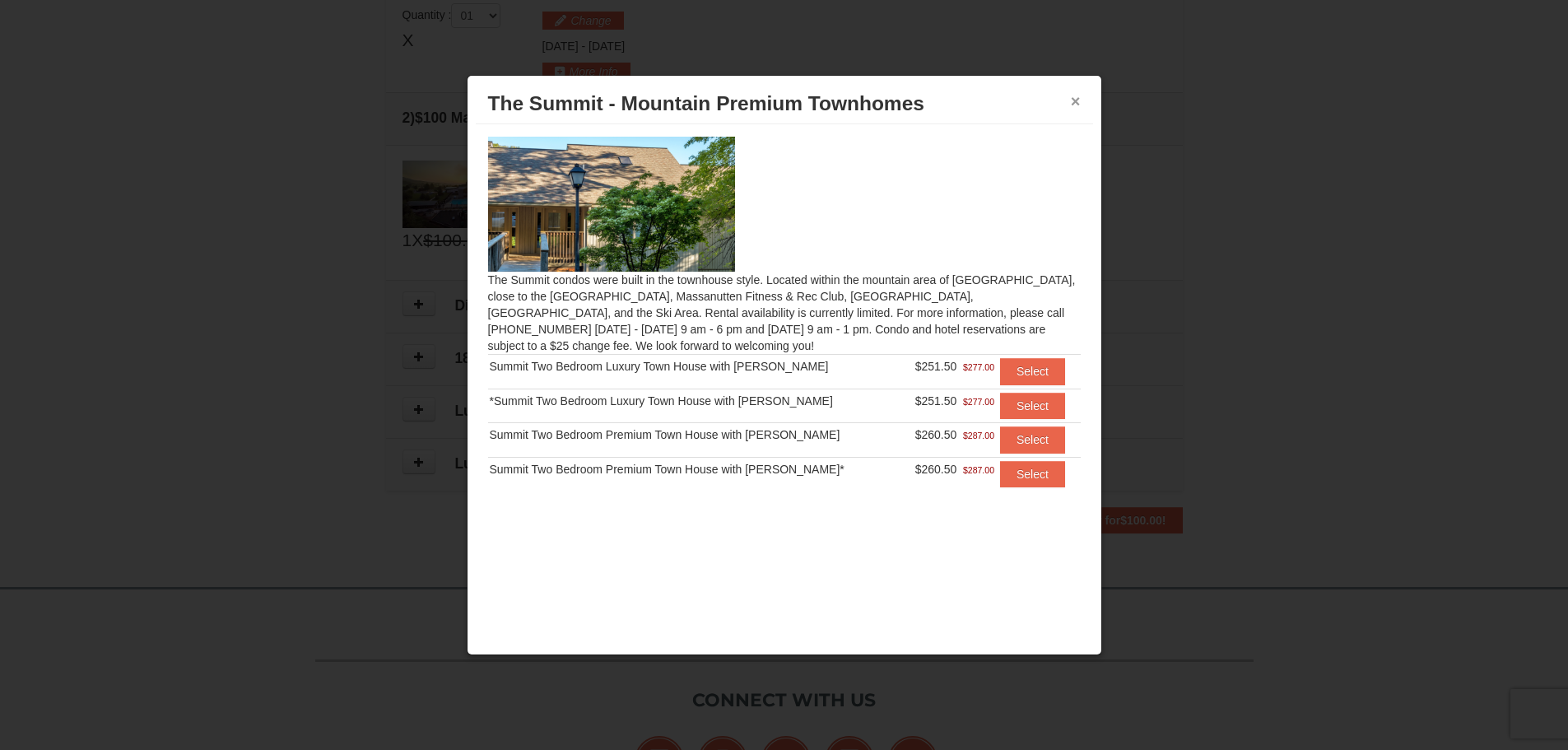
drag, startPoint x: 1078, startPoint y: 101, endPoint x: 1041, endPoint y: 112, distance: 38.6
click at [1076, 102] on button "×" at bounding box center [1075, 101] width 10 height 17
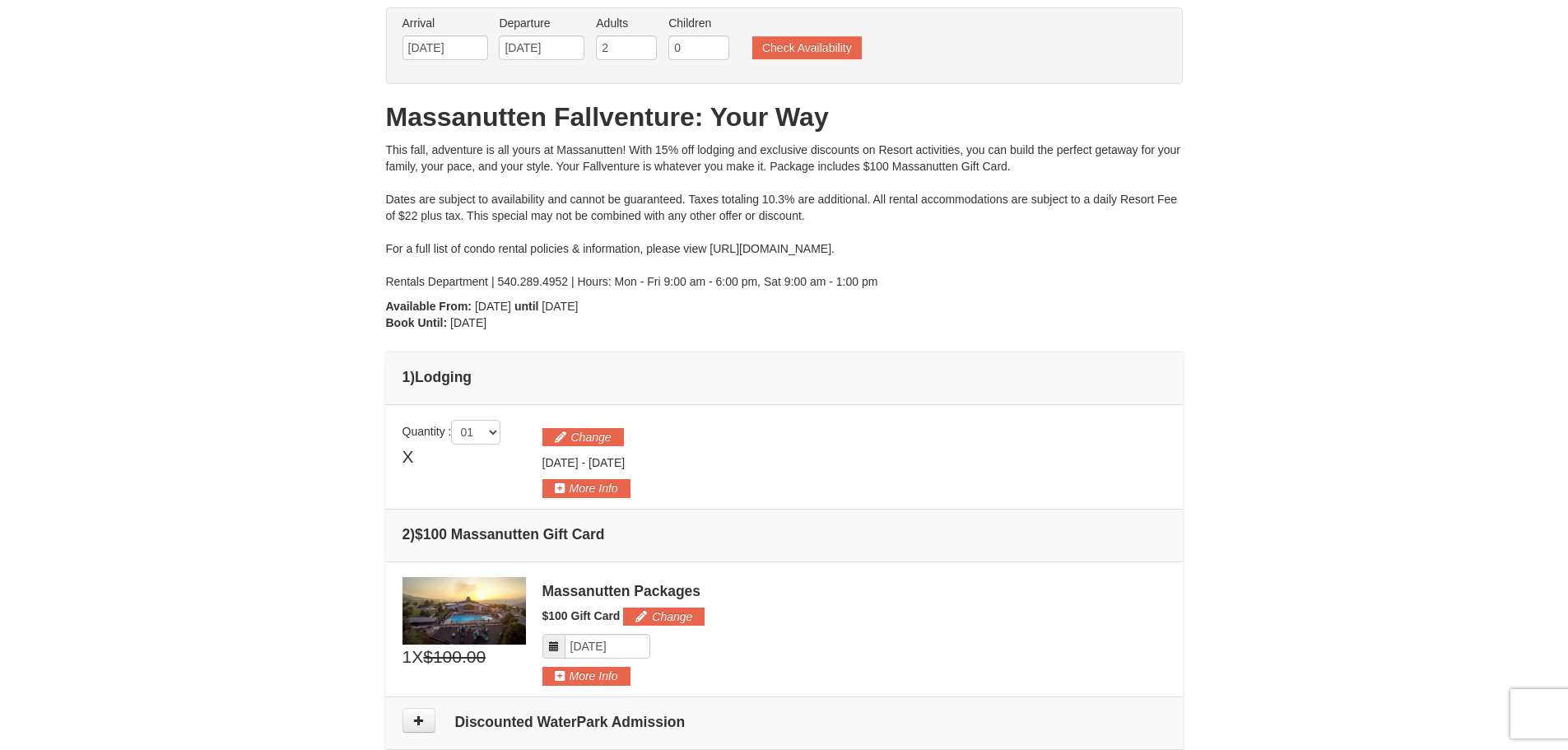
scroll to position [0, 0]
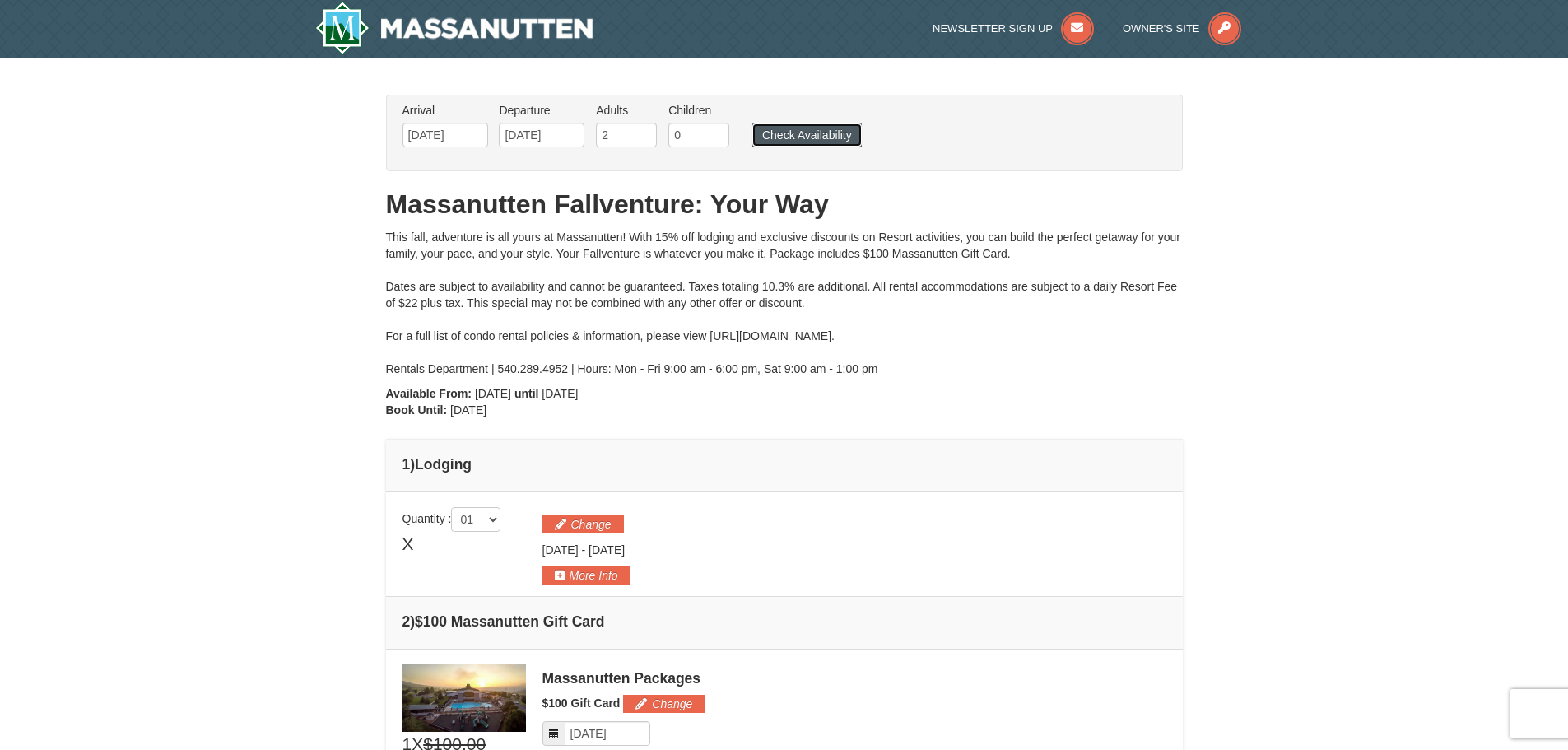
click at [808, 136] on button "Check Availability" at bounding box center [807, 135] width 110 height 23
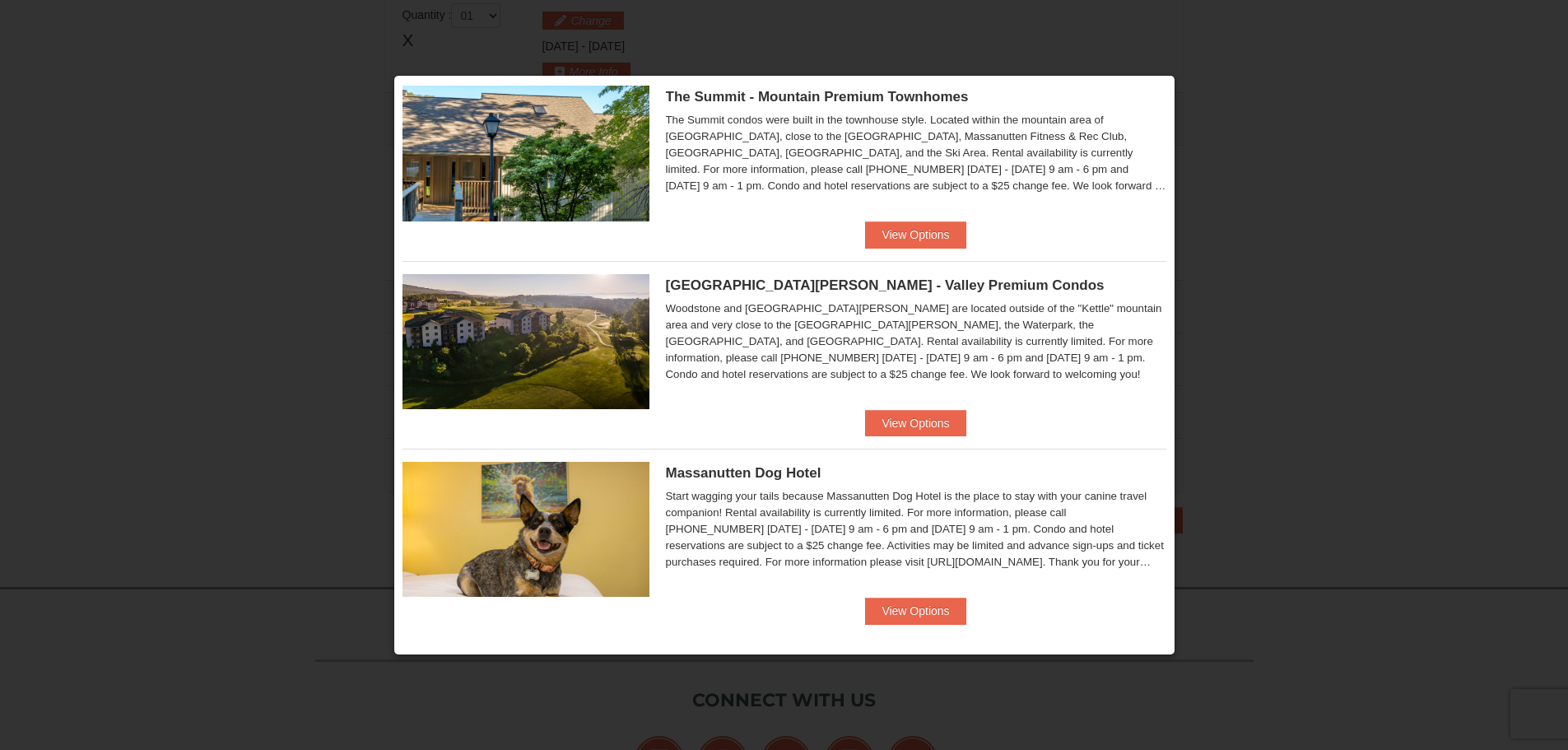
scroll to position [616, 0]
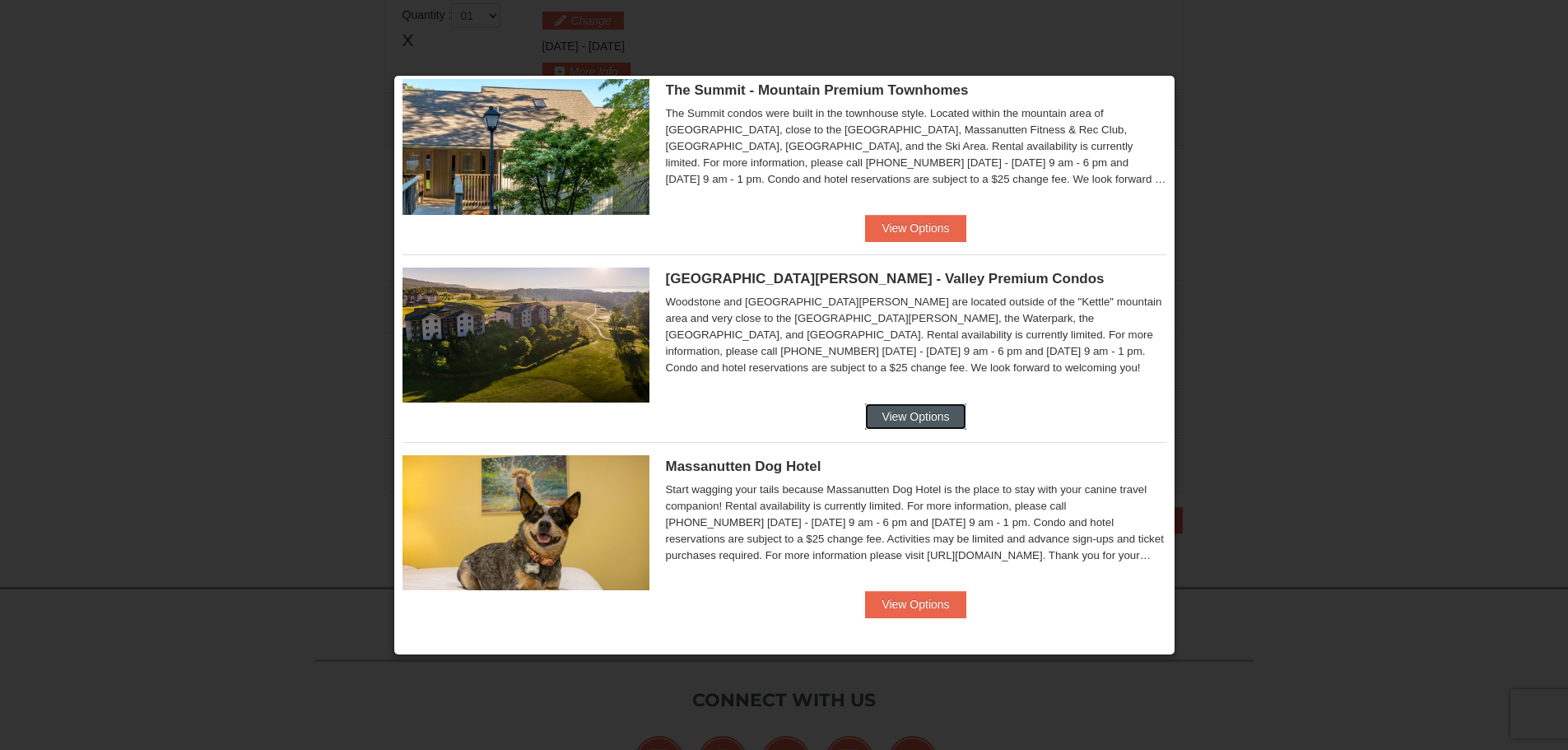
click at [899, 407] on button "View Options" at bounding box center [915, 416] width 100 height 26
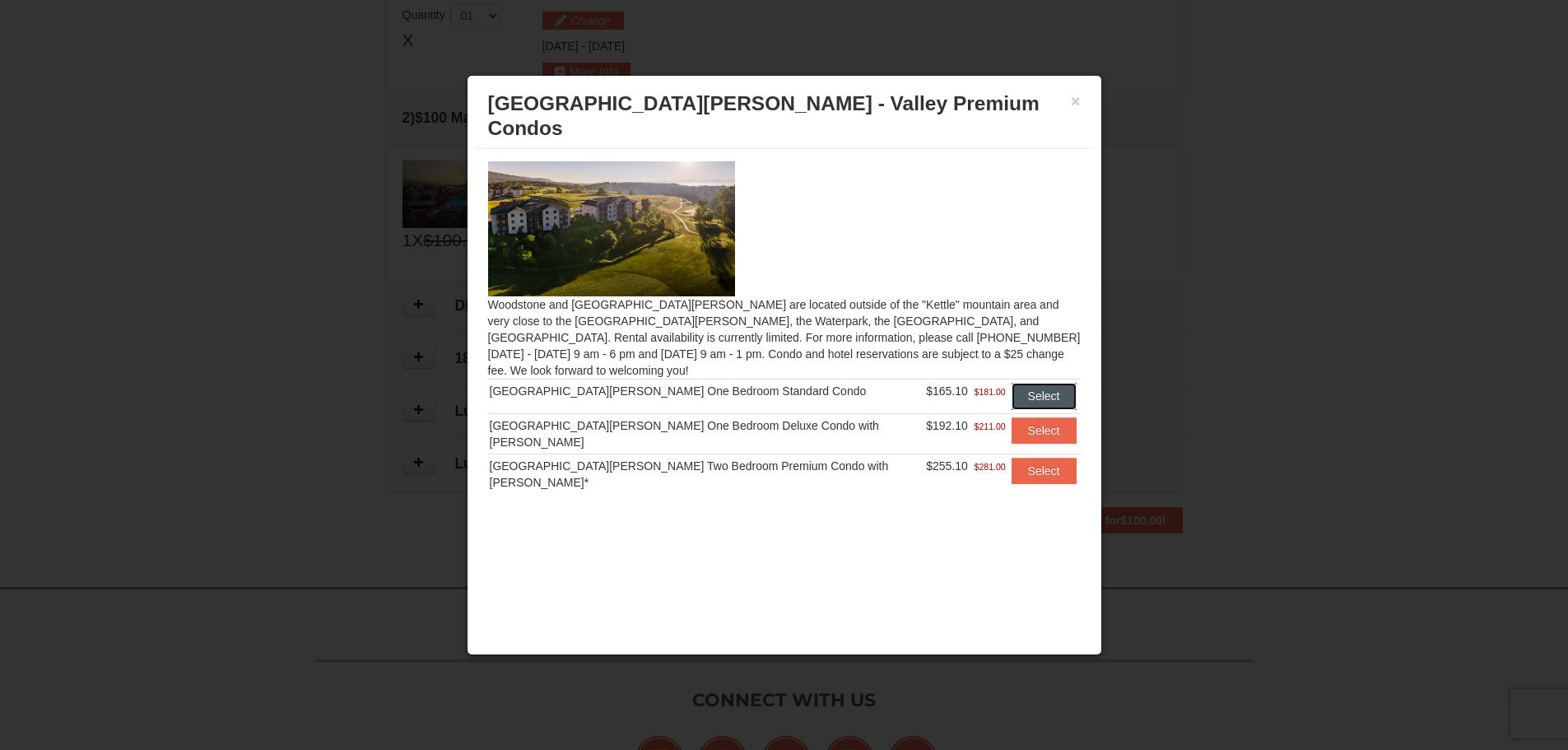
click at [1034, 382] on button "Select" at bounding box center [1044, 395] width 65 height 26
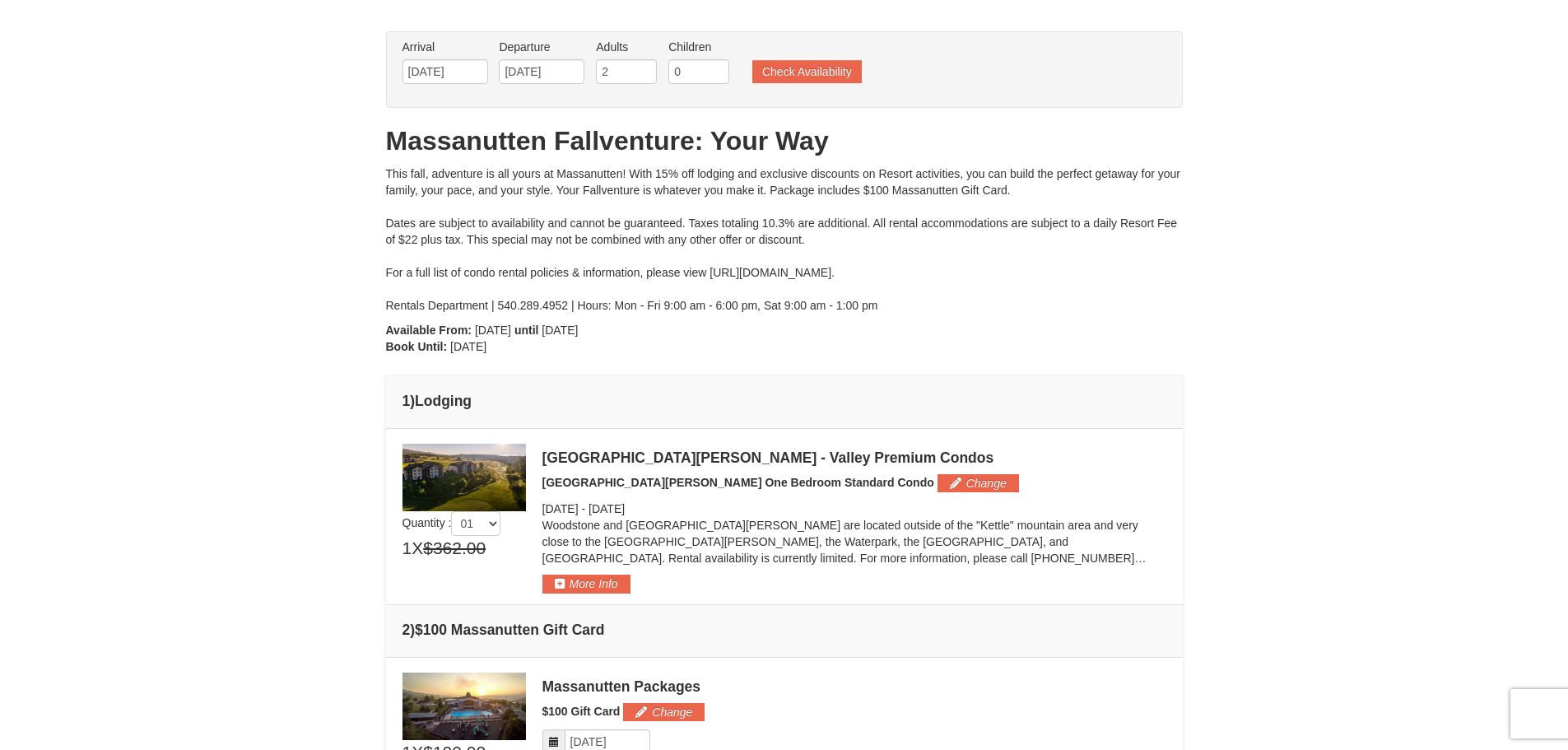
scroll to position [92, 0]
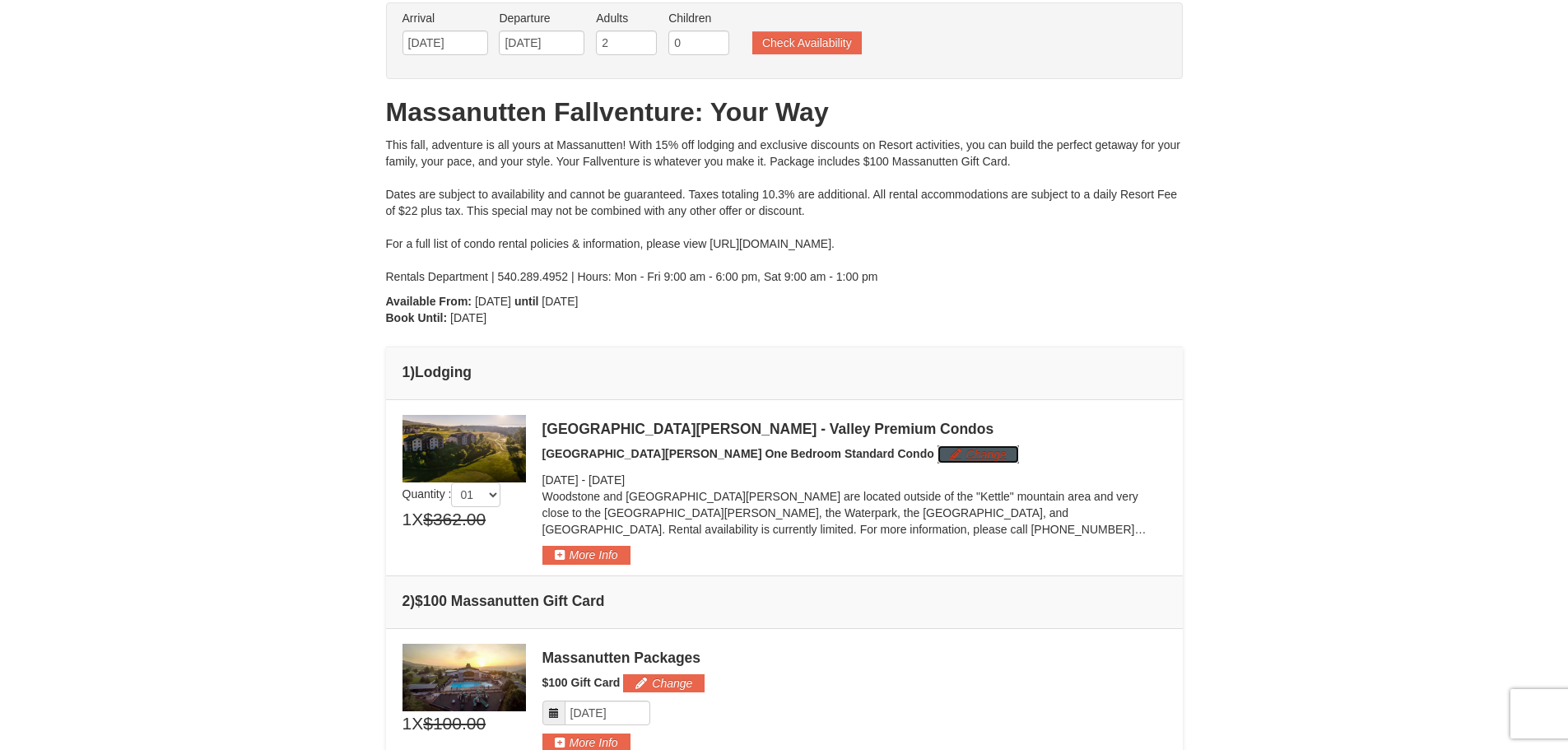
click at [937, 449] on button "Change" at bounding box center [978, 454] width 82 height 18
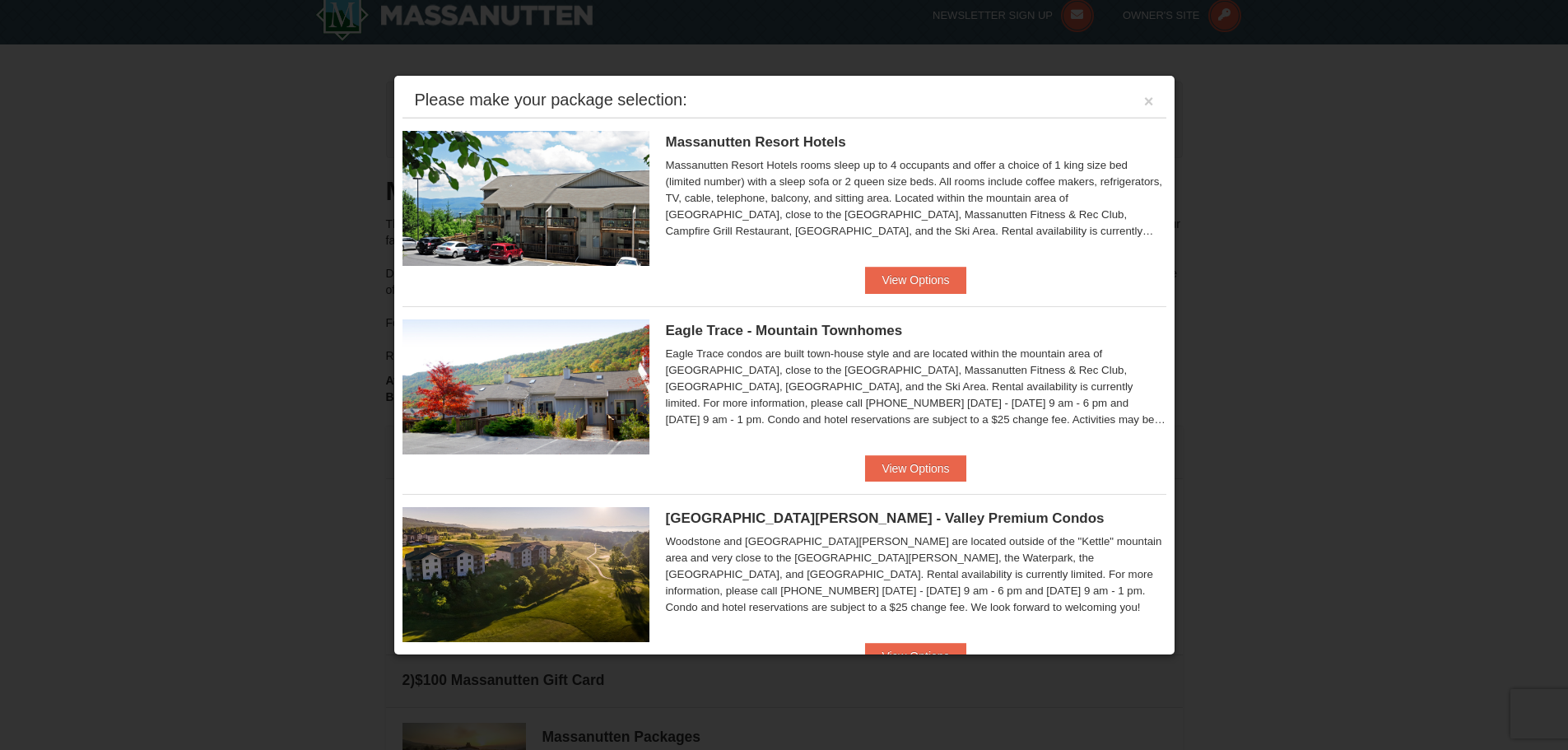
scroll to position [0, 0]
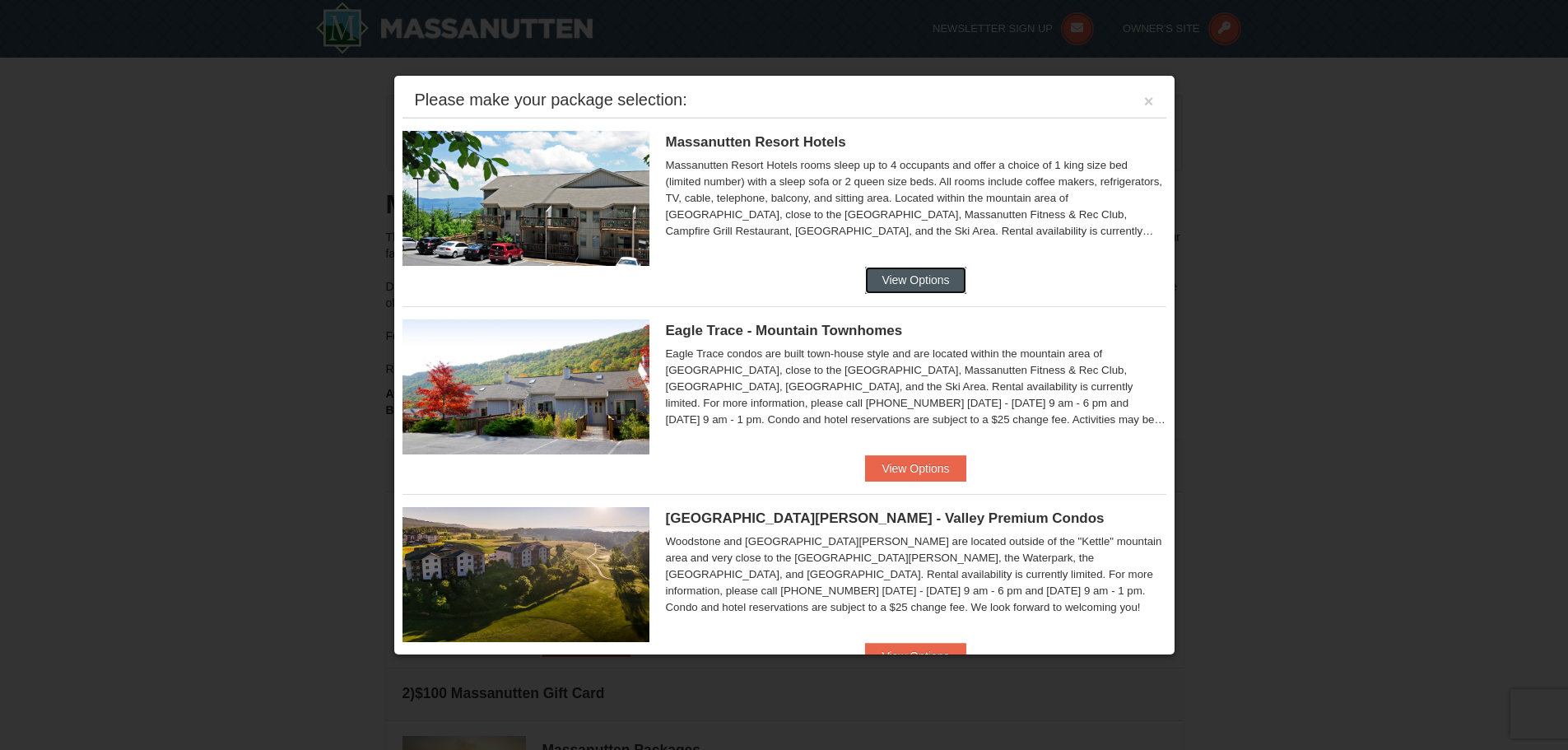
click at [905, 274] on button "View Options" at bounding box center [915, 280] width 100 height 26
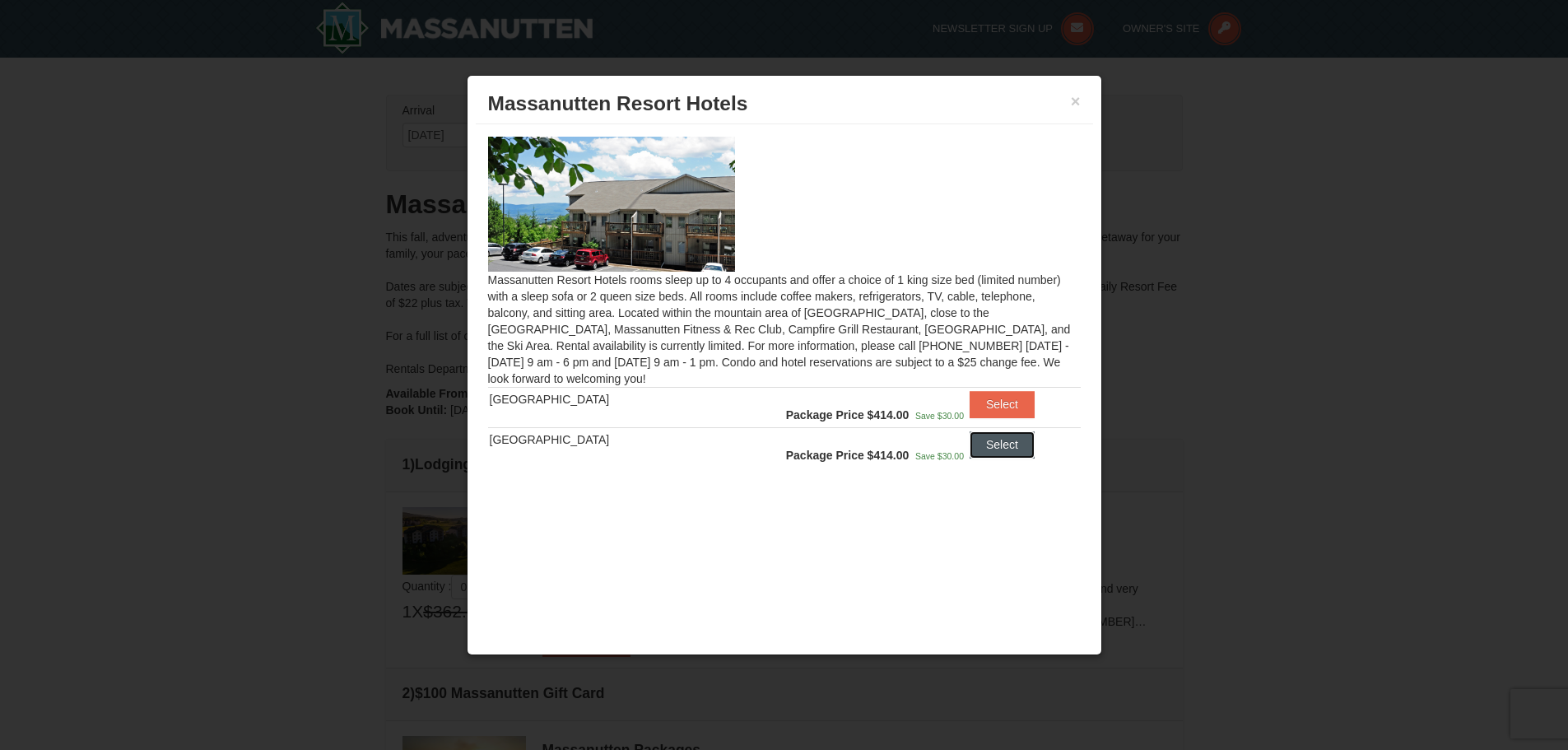
click at [985, 446] on button "Select" at bounding box center [1002, 444] width 65 height 26
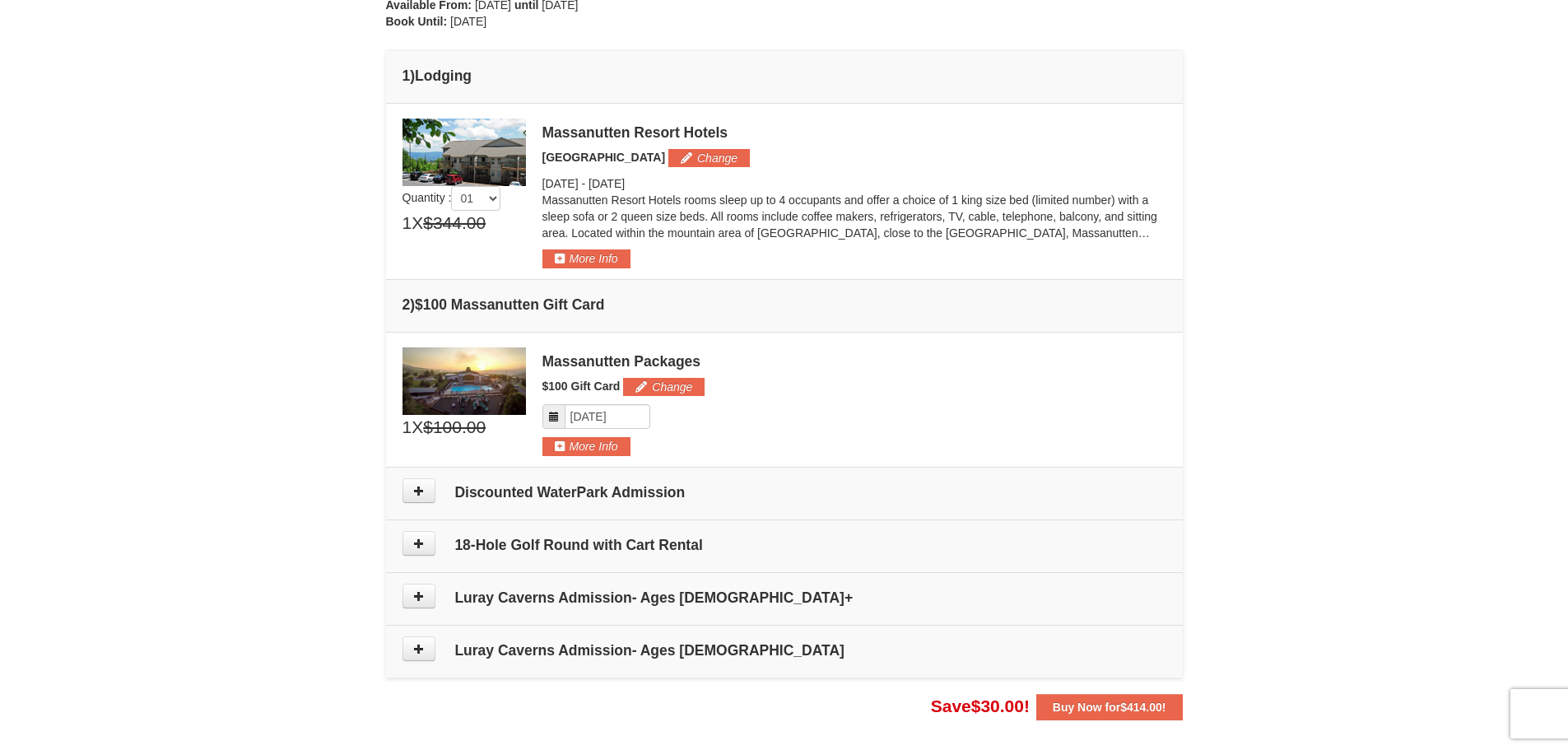
scroll to position [411, 0]
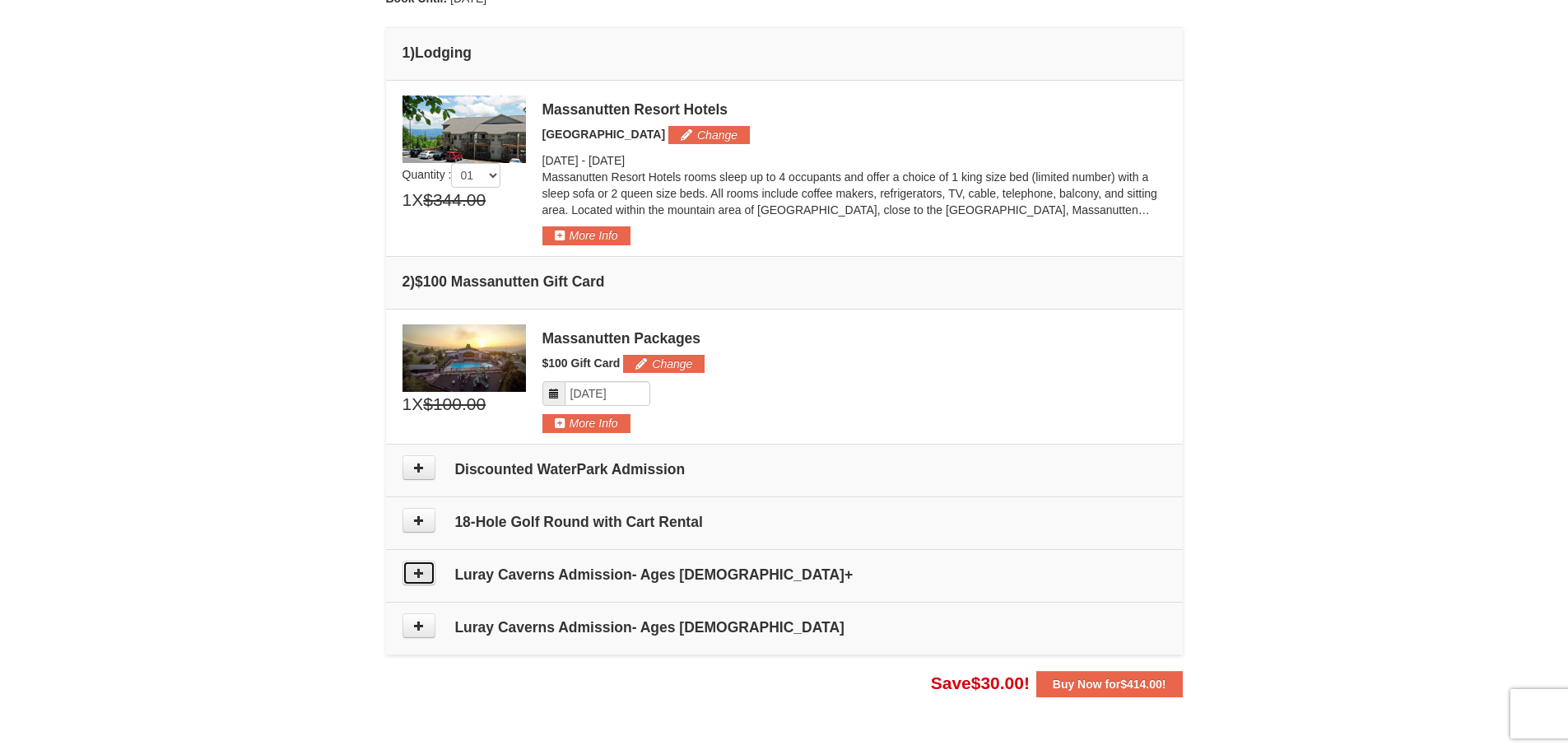
click at [413, 575] on icon at bounding box center [418, 572] width 11 height 11
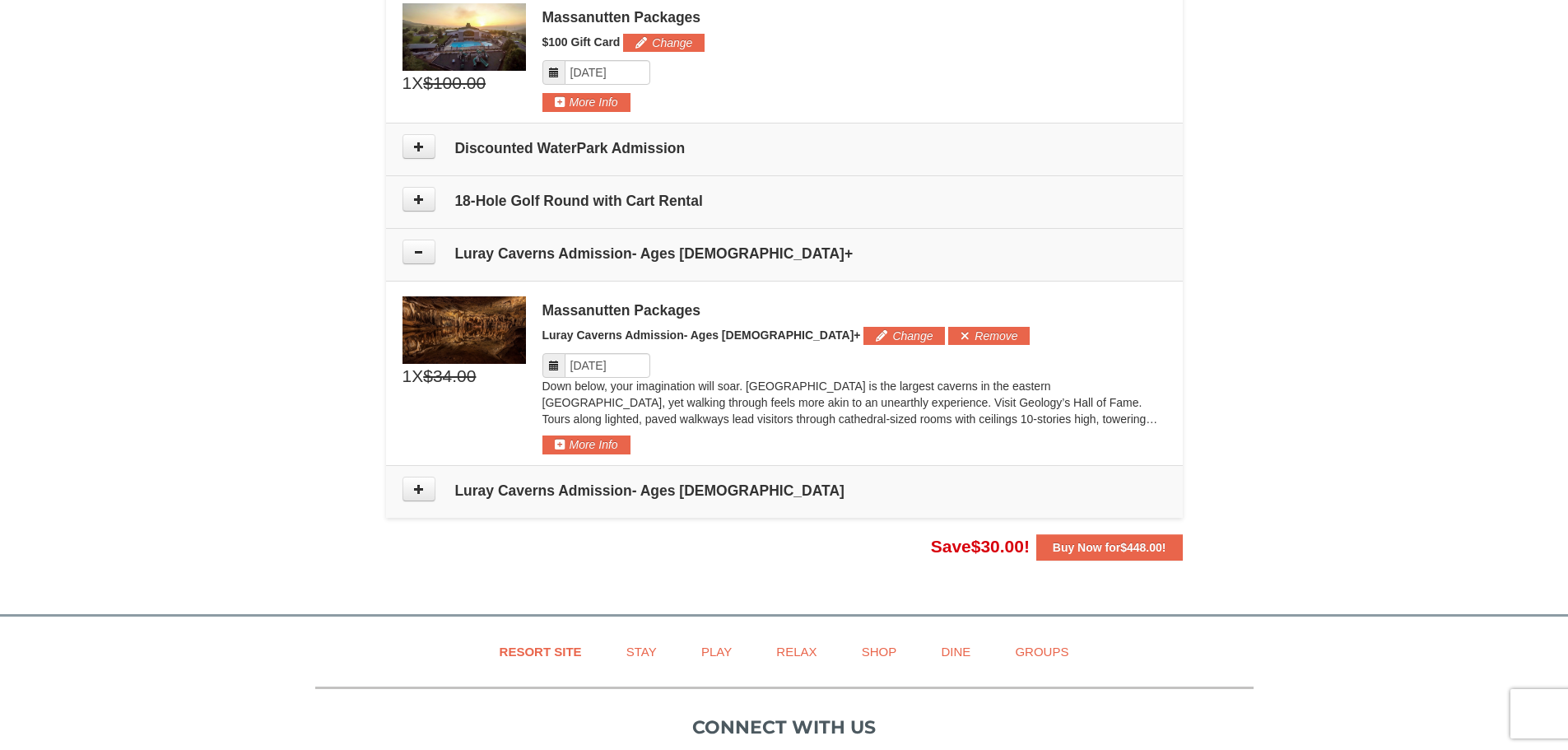
scroll to position [713, 0]
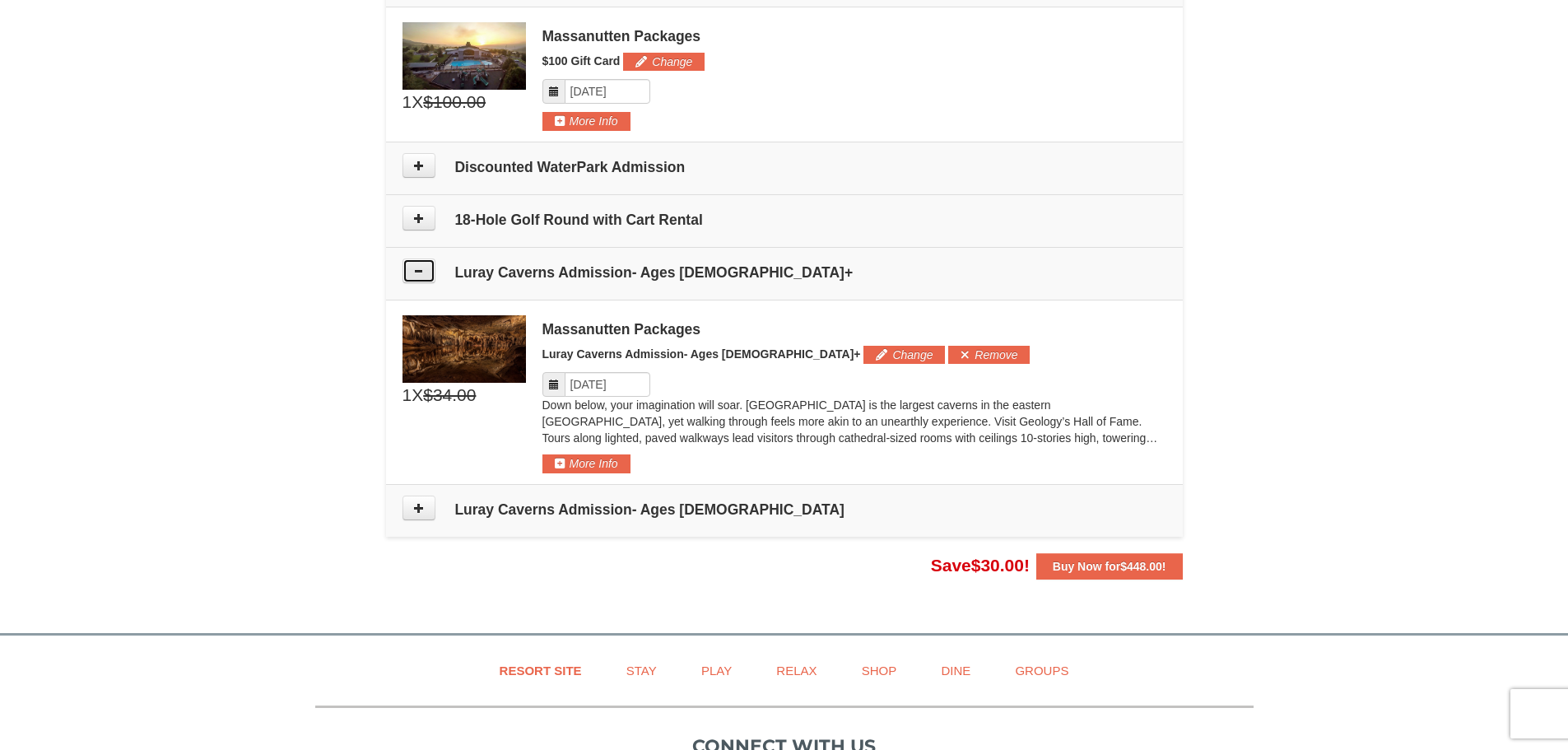
click at [424, 269] on button at bounding box center [419, 271] width 33 height 24
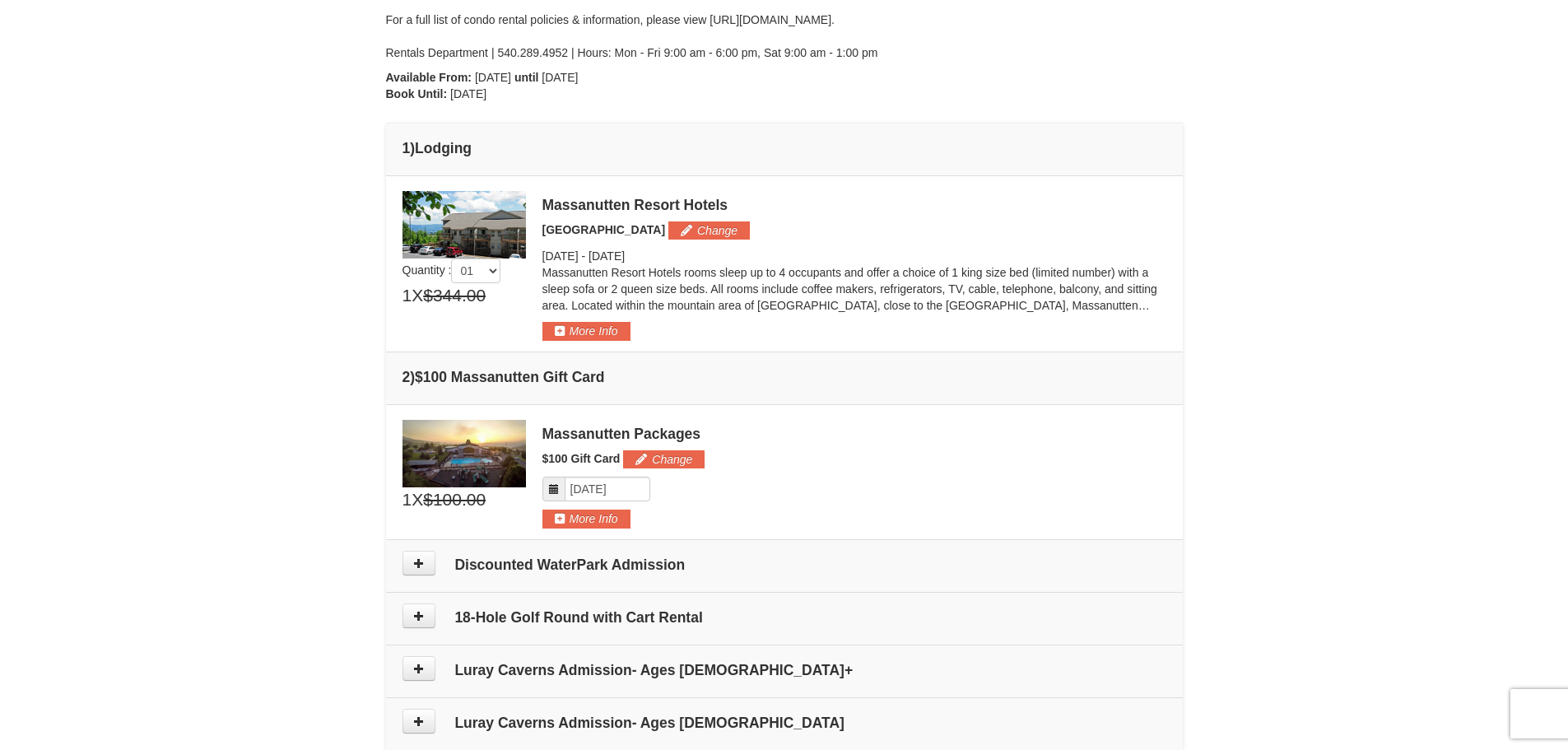
scroll to position [302, 0]
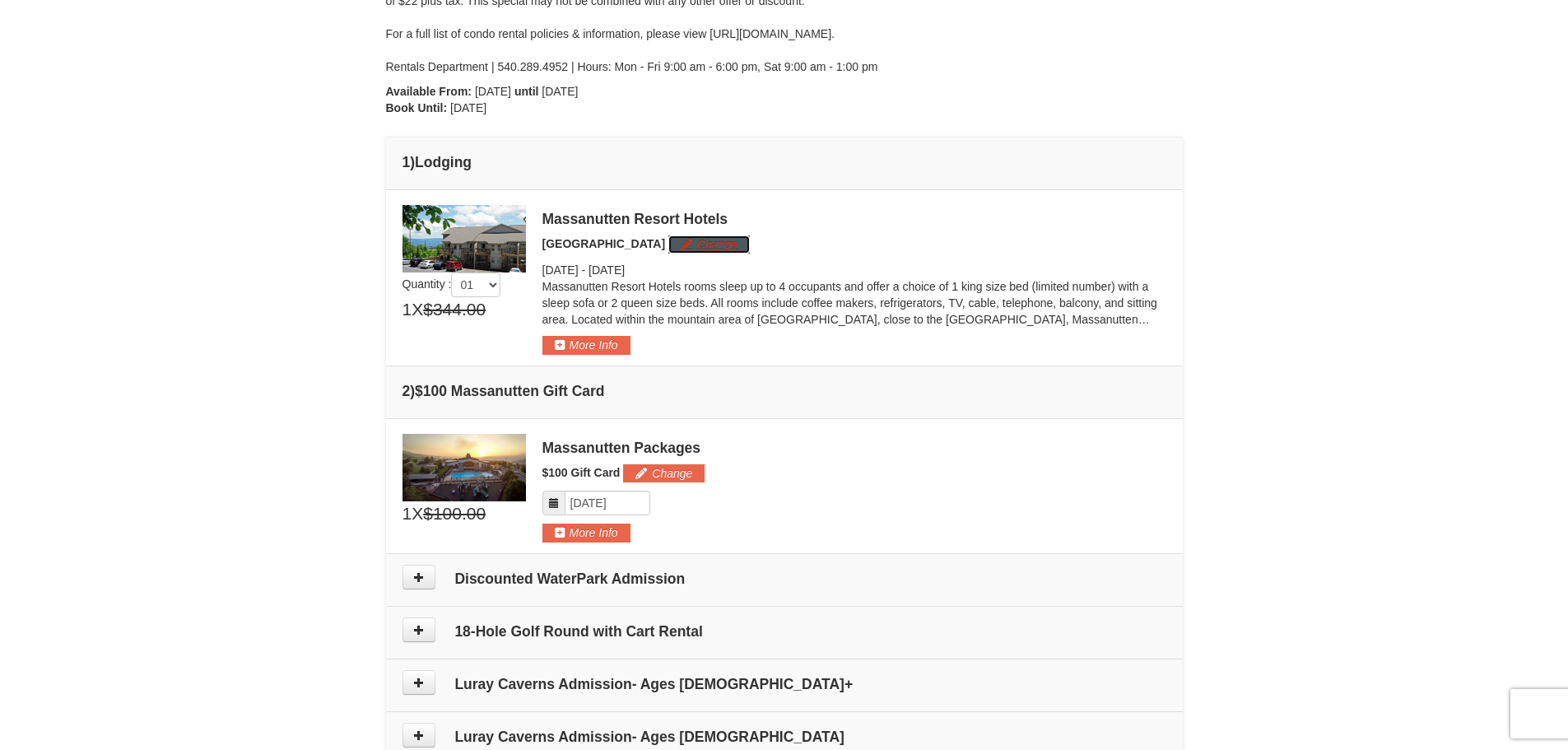
click at [703, 244] on button "Change" at bounding box center [709, 244] width 82 height 18
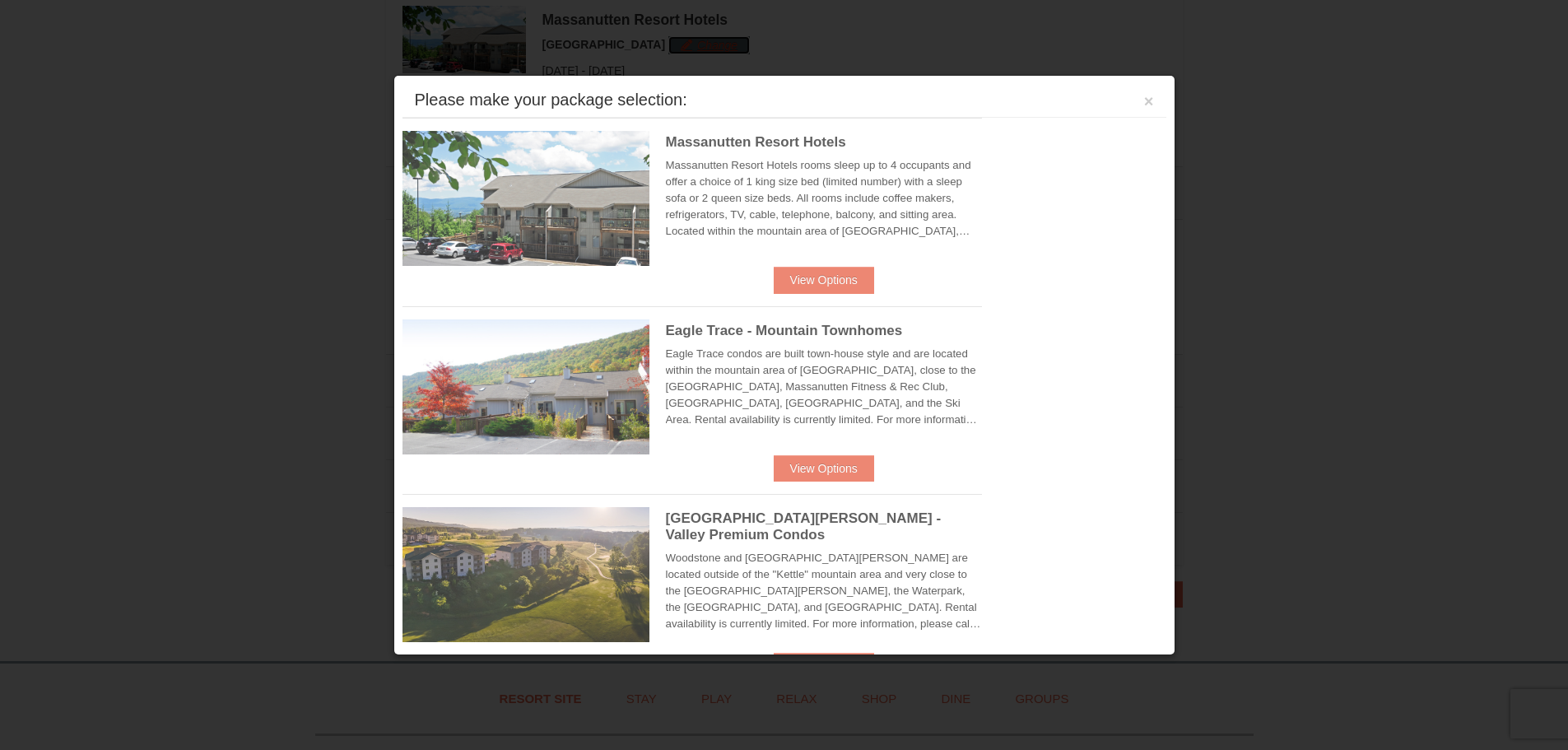
scroll to position [507, 0]
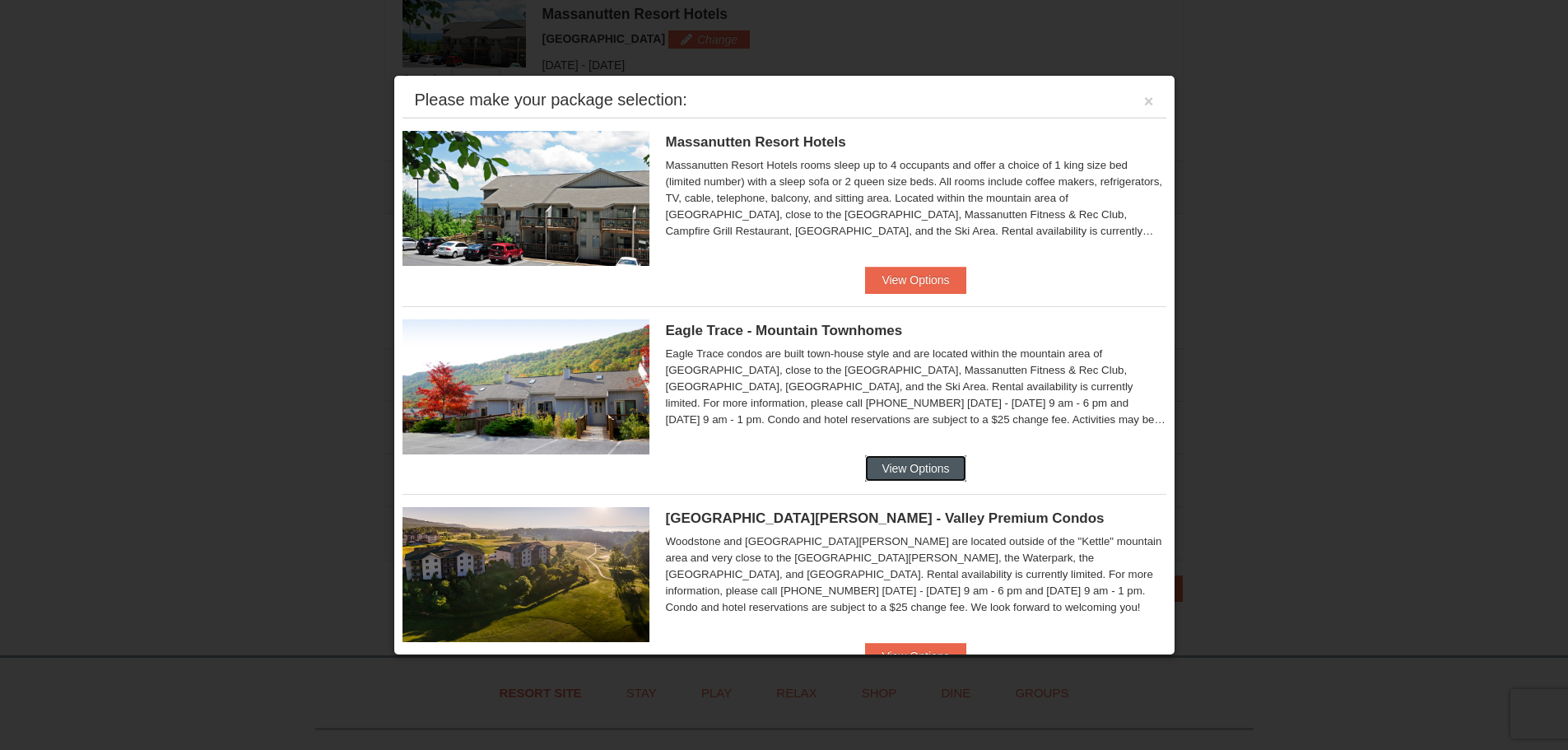
click at [899, 466] on button "View Options" at bounding box center [915, 468] width 100 height 26
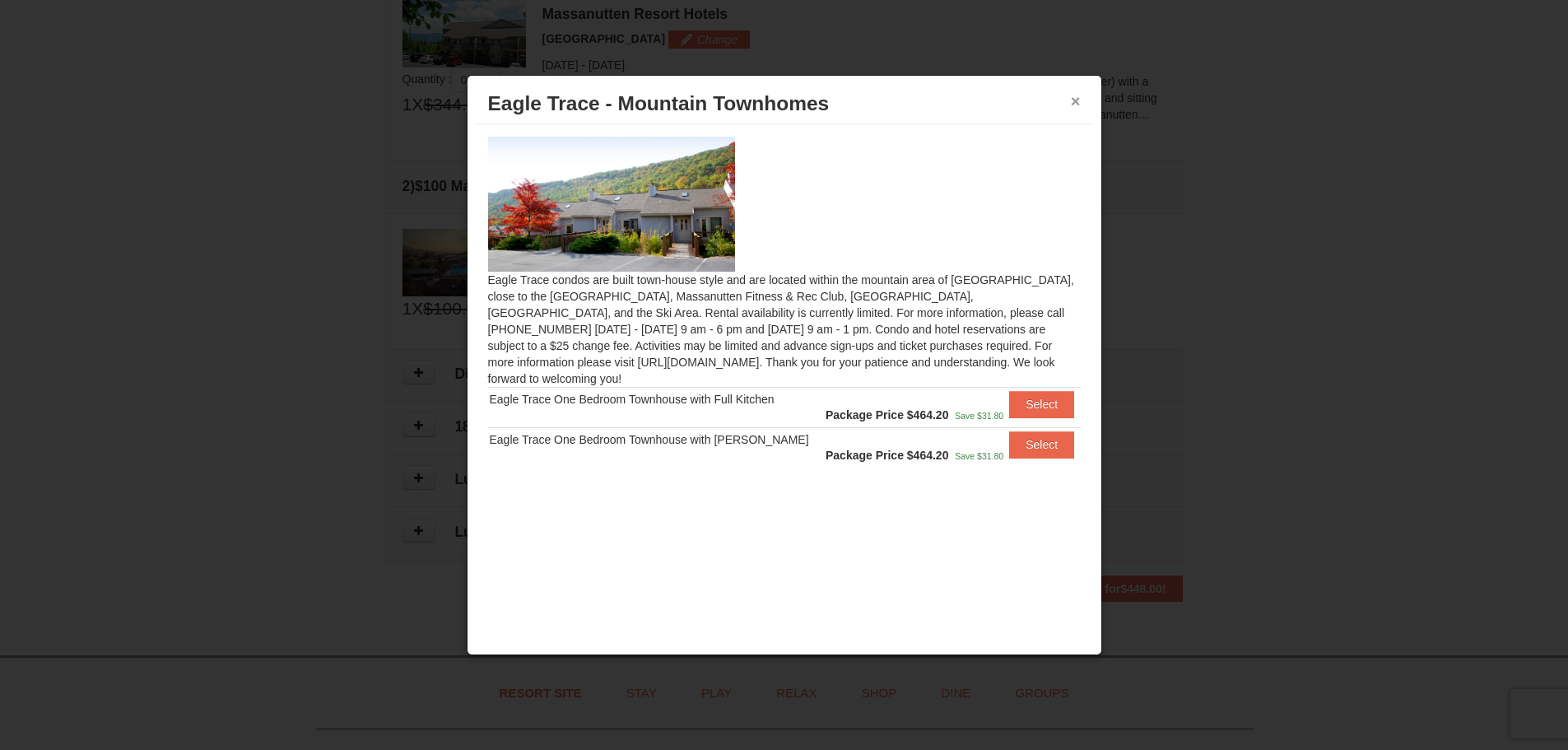
click at [1079, 99] on button "×" at bounding box center [1075, 101] width 10 height 17
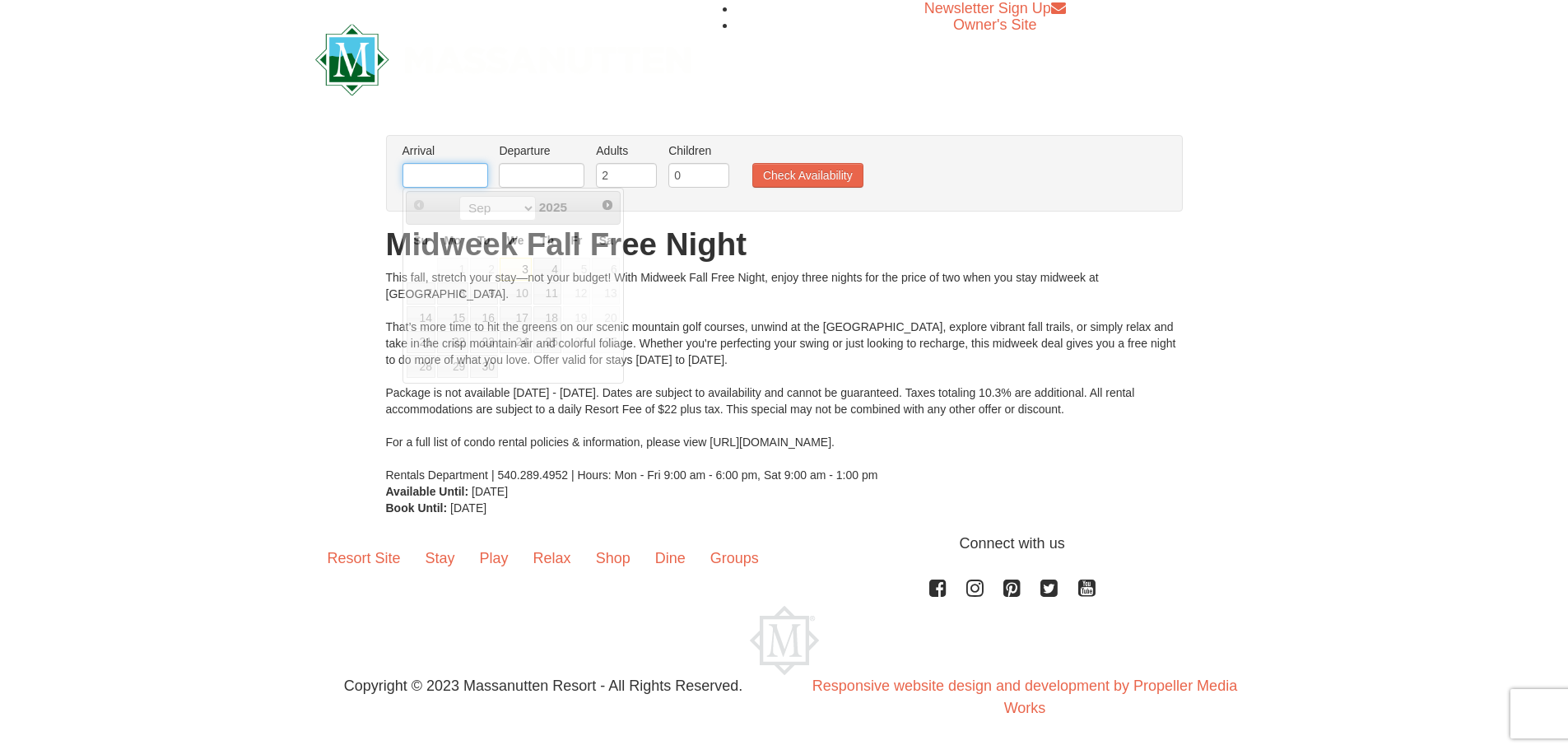
click at [415, 174] on input "text" at bounding box center [445, 175] width 85 height 24
